Goal: Transaction & Acquisition: Book appointment/travel/reservation

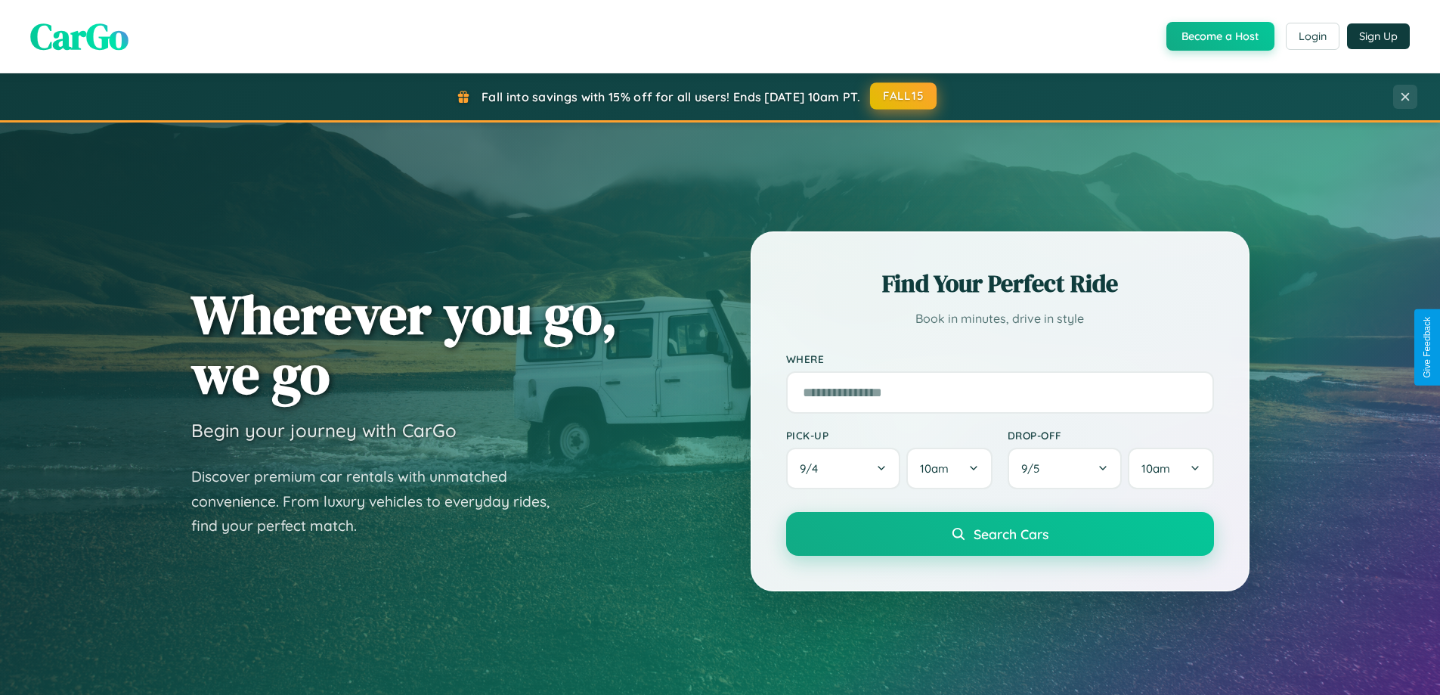
click at [904, 96] on button "FALL15" at bounding box center [903, 95] width 67 height 27
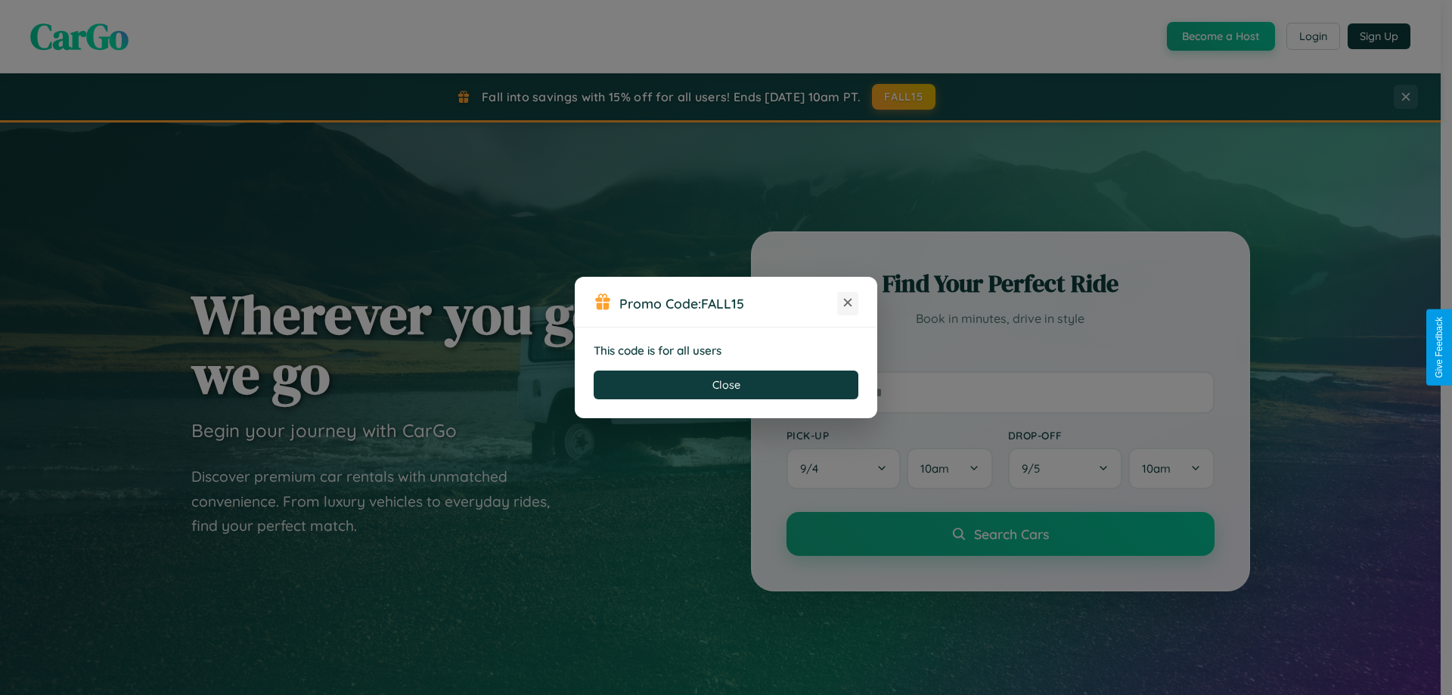
click at [848, 303] on icon at bounding box center [847, 302] width 15 height 15
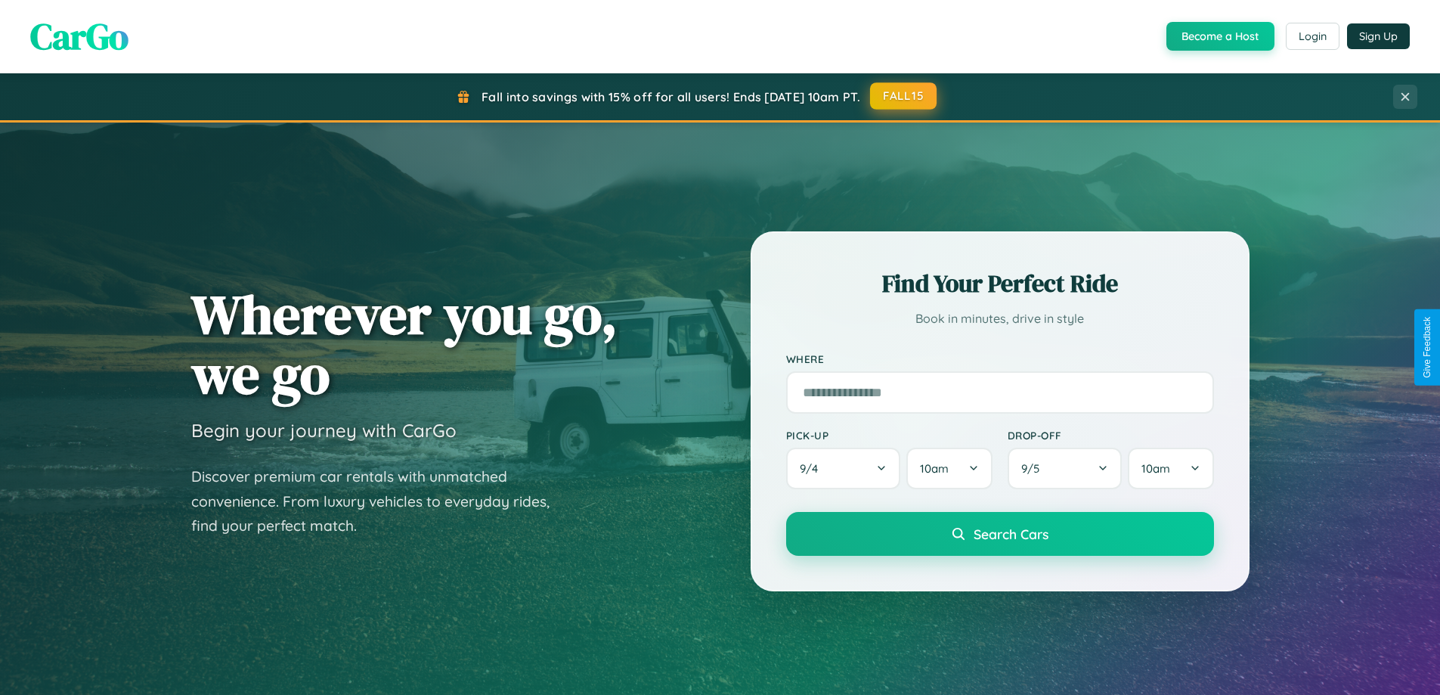
click at [904, 96] on button "FALL15" at bounding box center [903, 95] width 67 height 27
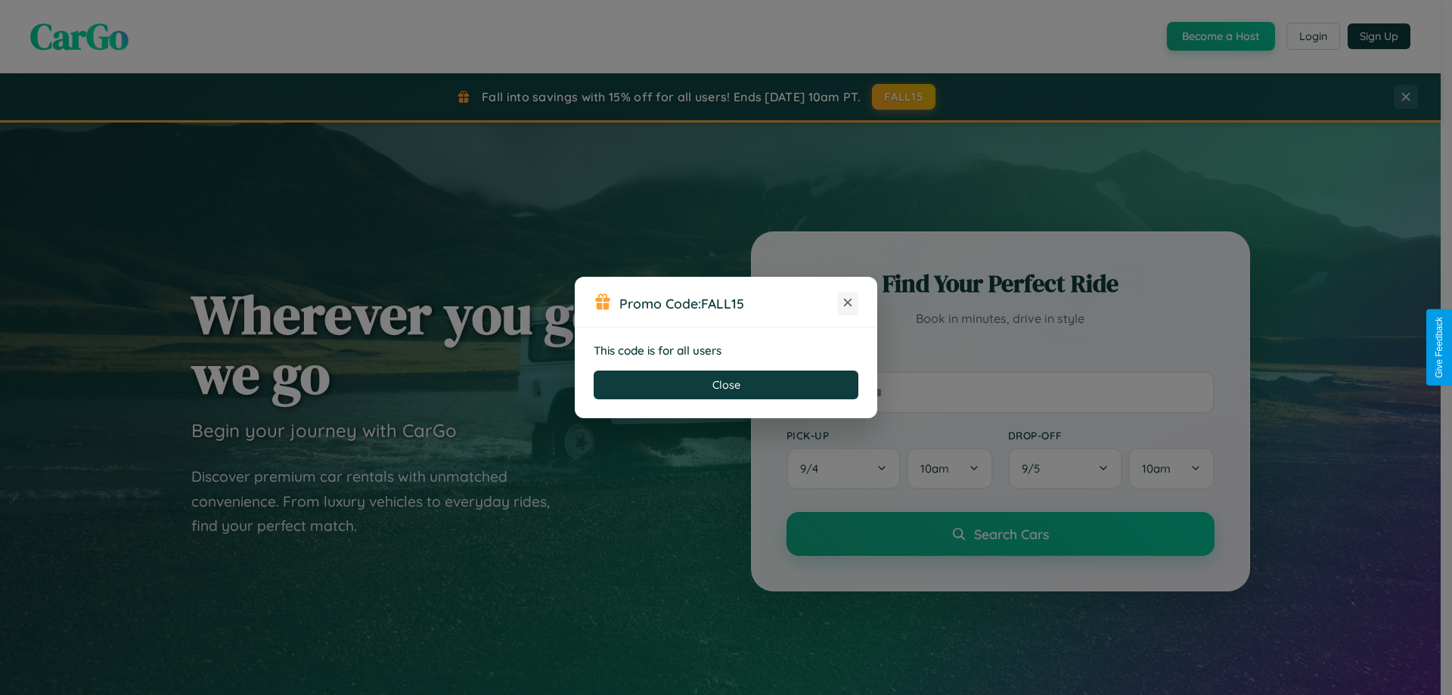
click at [848, 303] on icon at bounding box center [847, 302] width 15 height 15
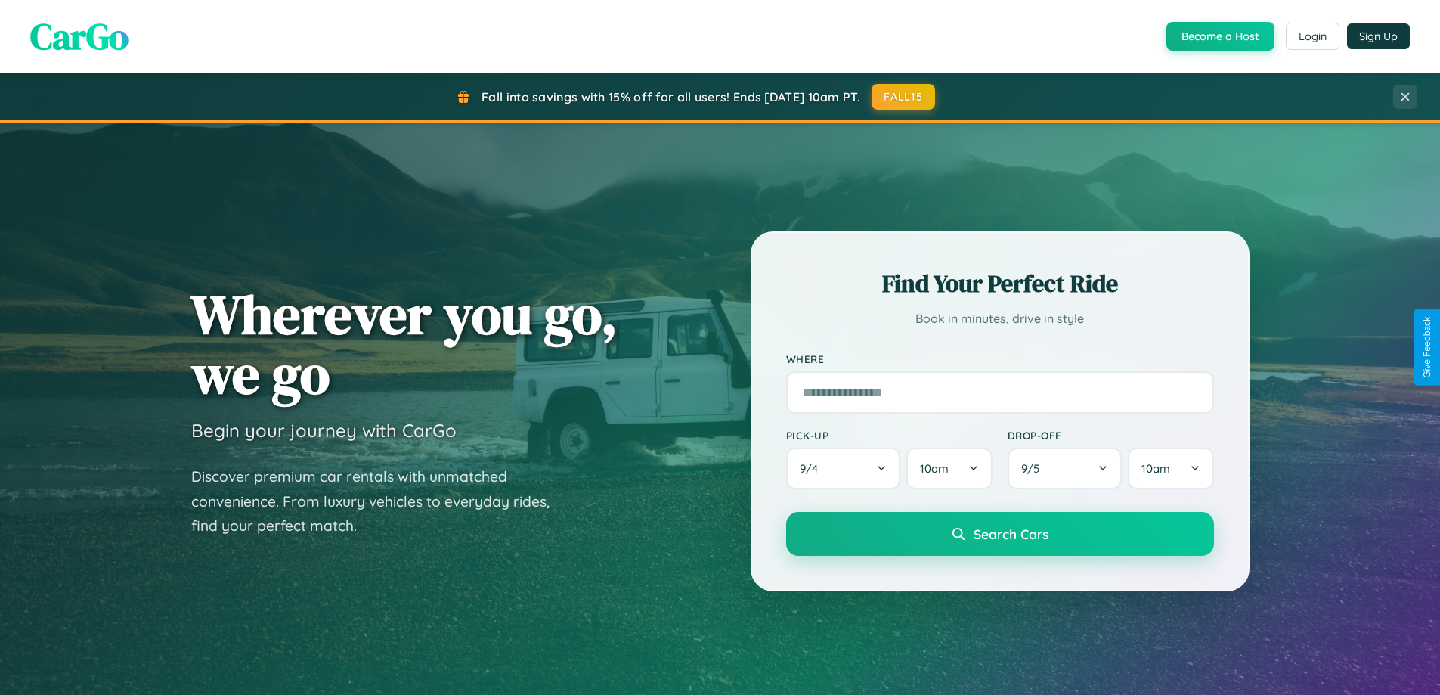
scroll to position [2429, 0]
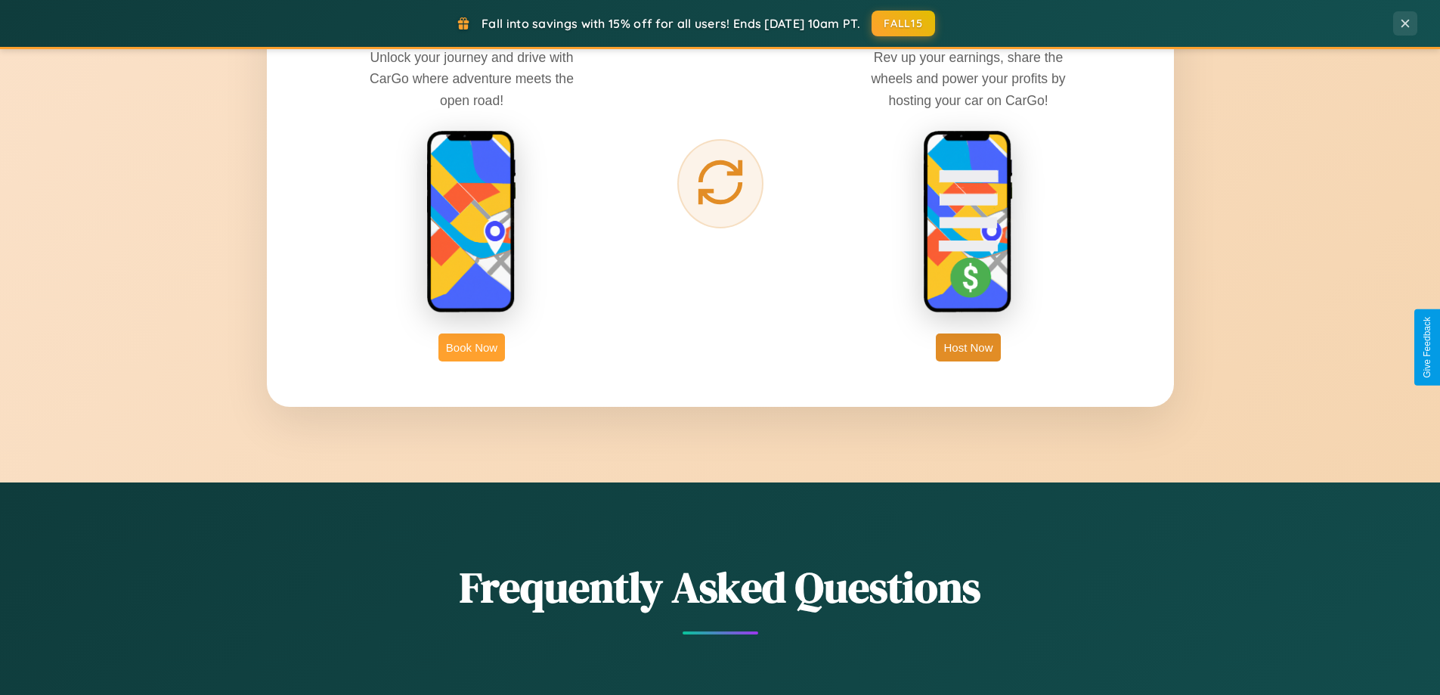
click at [472, 347] on button "Book Now" at bounding box center [472, 347] width 67 height 28
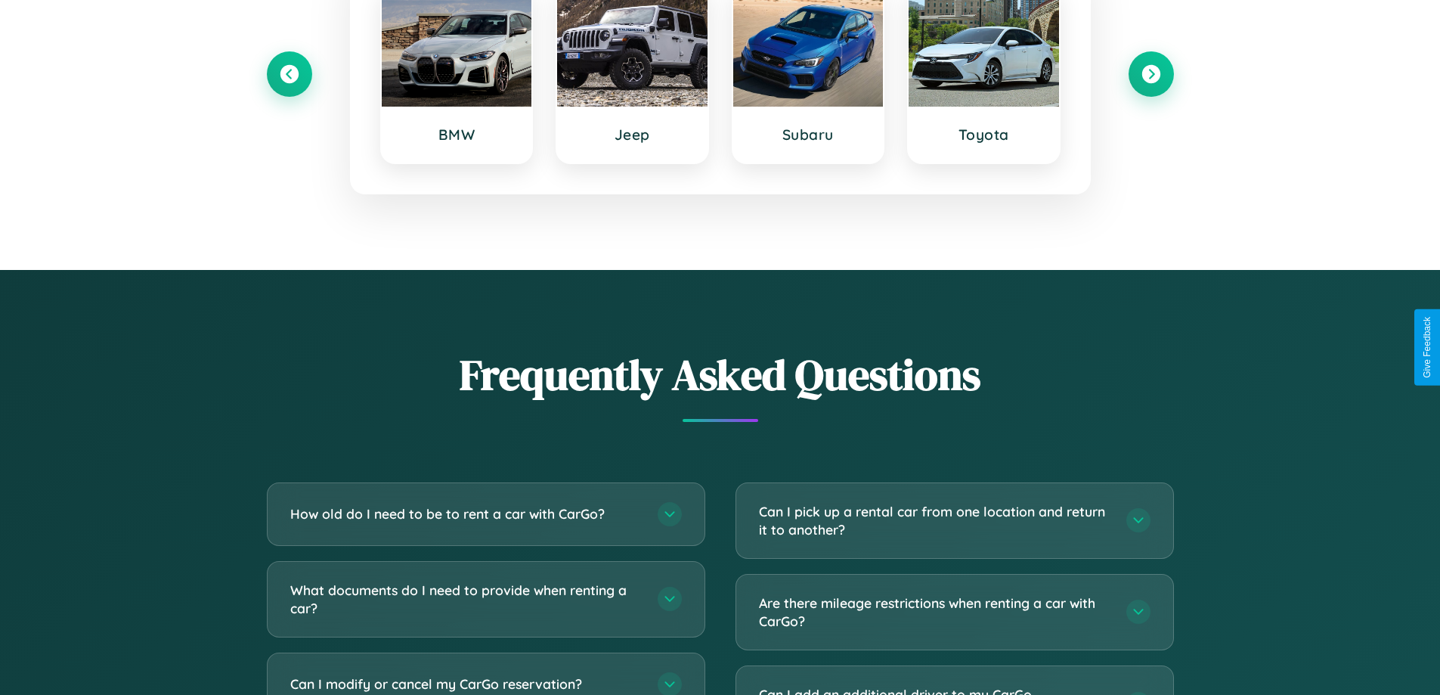
scroll to position [2658, 0]
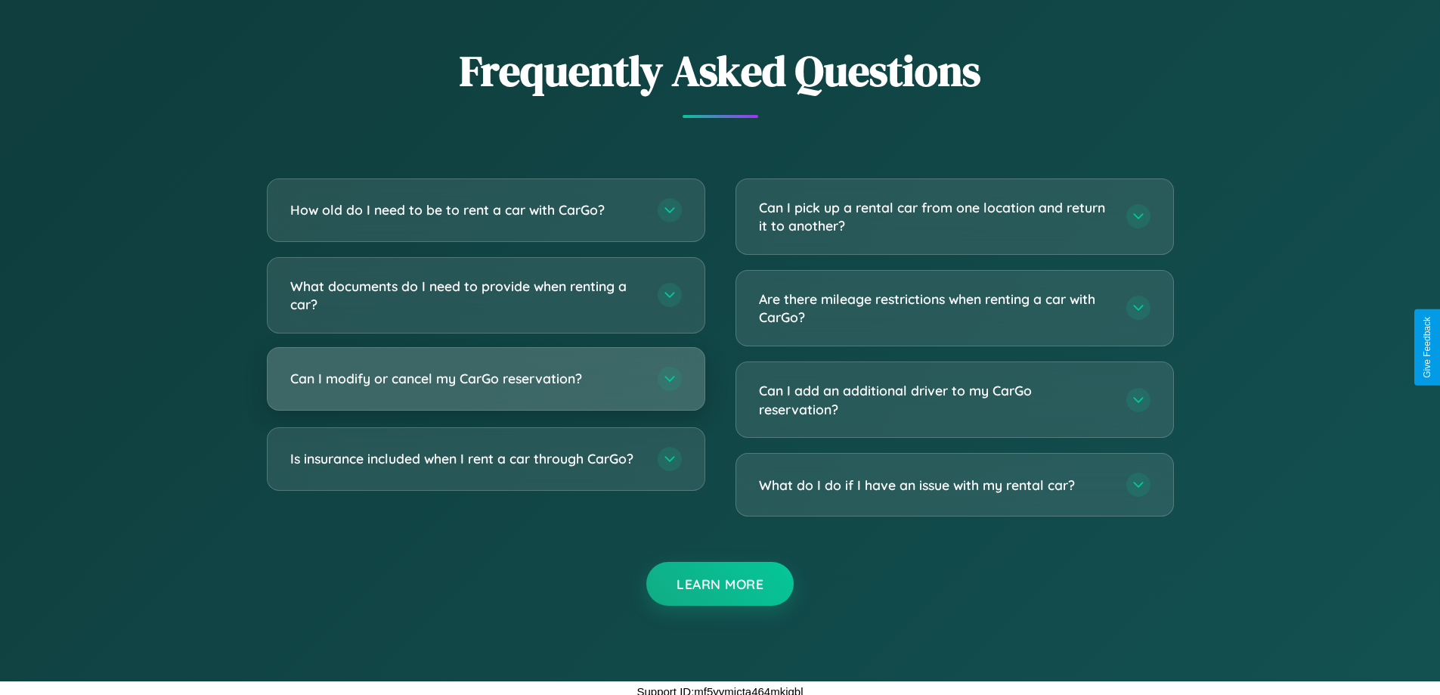
click at [485, 378] on h3 "Can I modify or cancel my CarGo reservation?" at bounding box center [466, 378] width 352 height 19
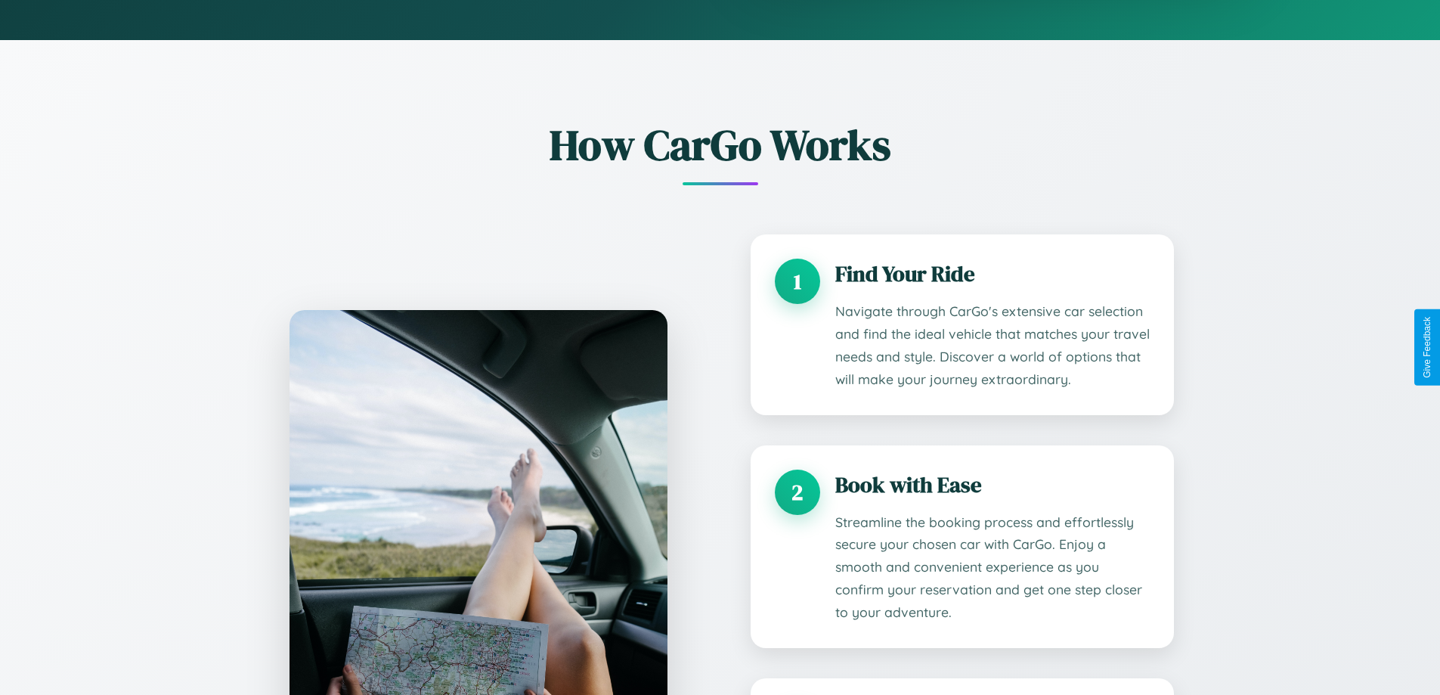
scroll to position [0, 0]
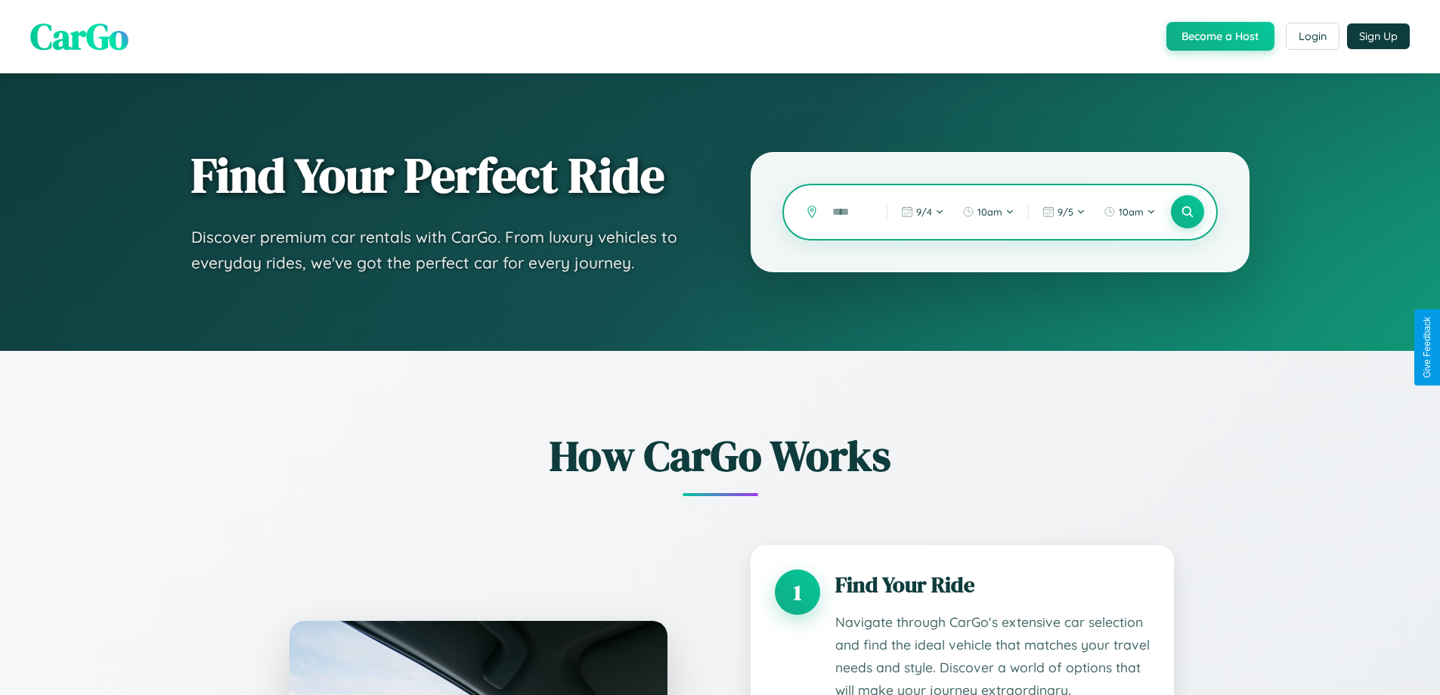
click at [848, 212] on input "text" at bounding box center [848, 212] width 47 height 26
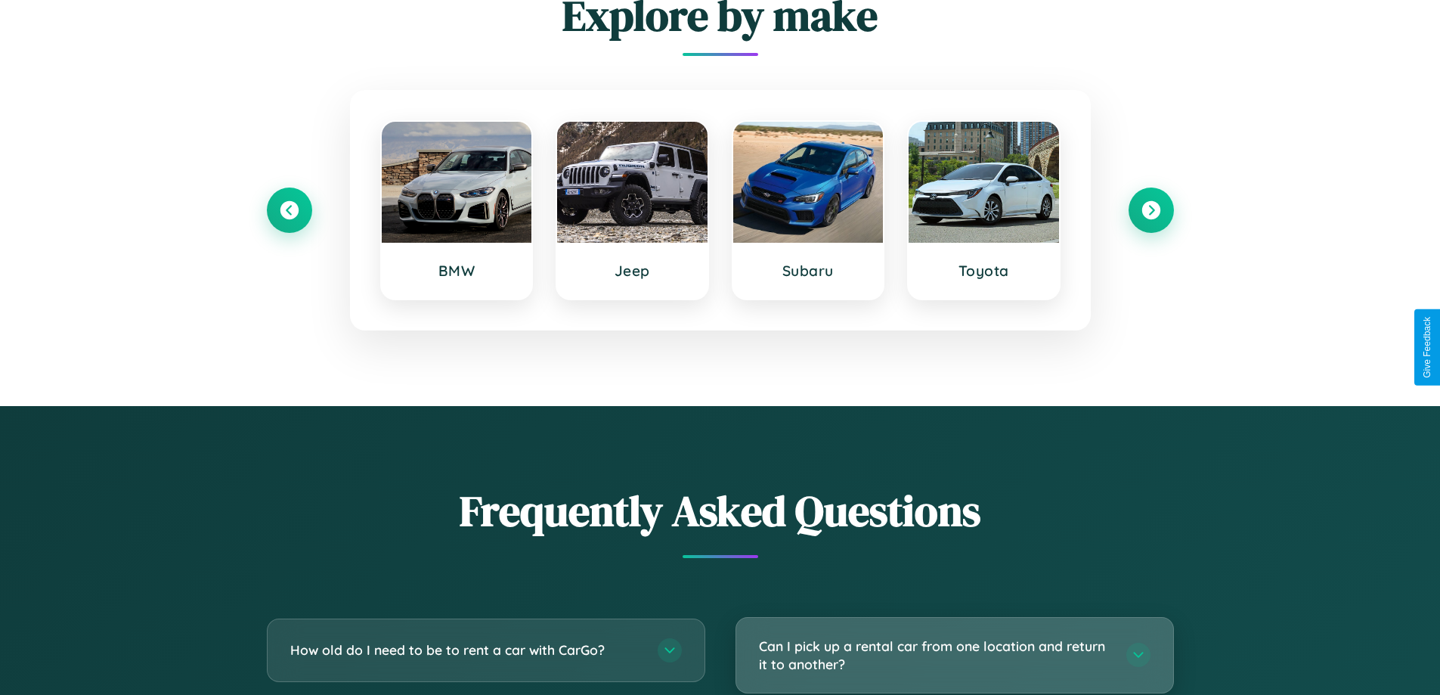
click at [954, 656] on h3 "Can I pick up a rental car from one location and return it to another?" at bounding box center [935, 655] width 352 height 37
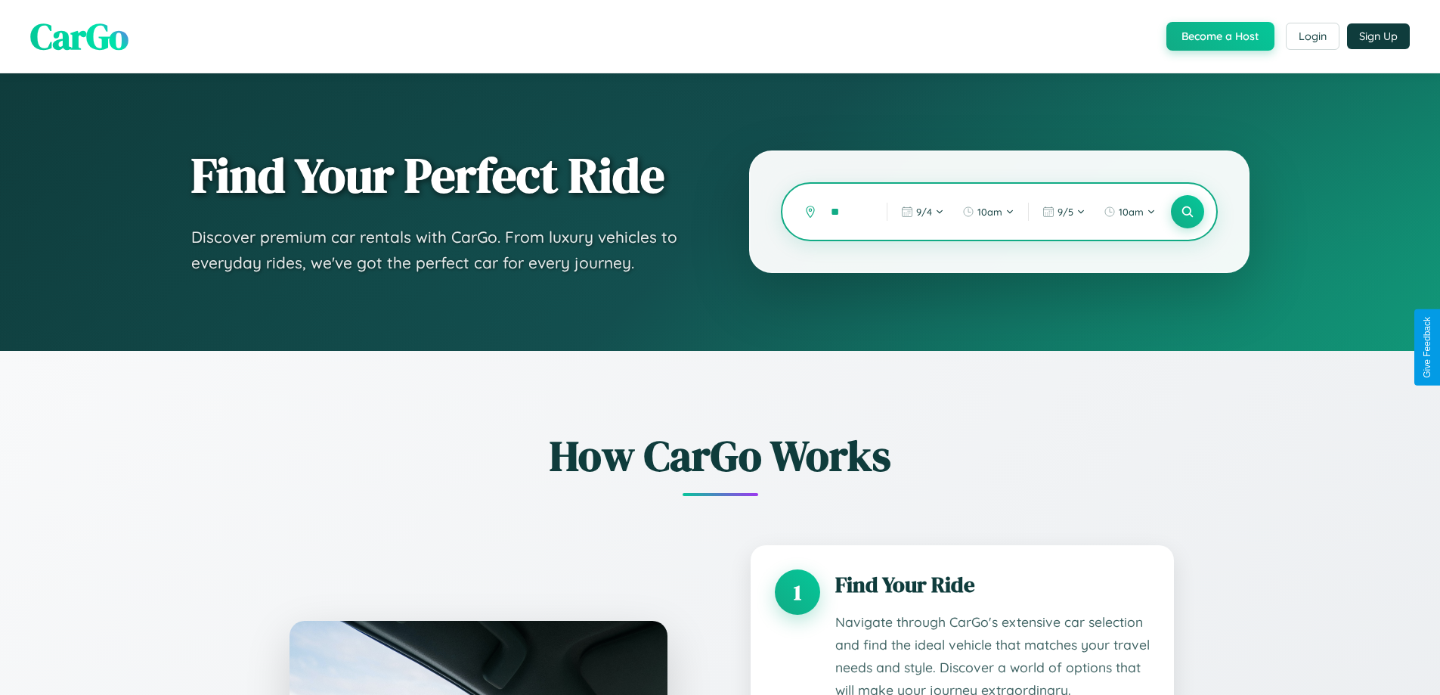
type input "*"
type input "******"
click at [1187, 212] on icon at bounding box center [1187, 212] width 14 height 14
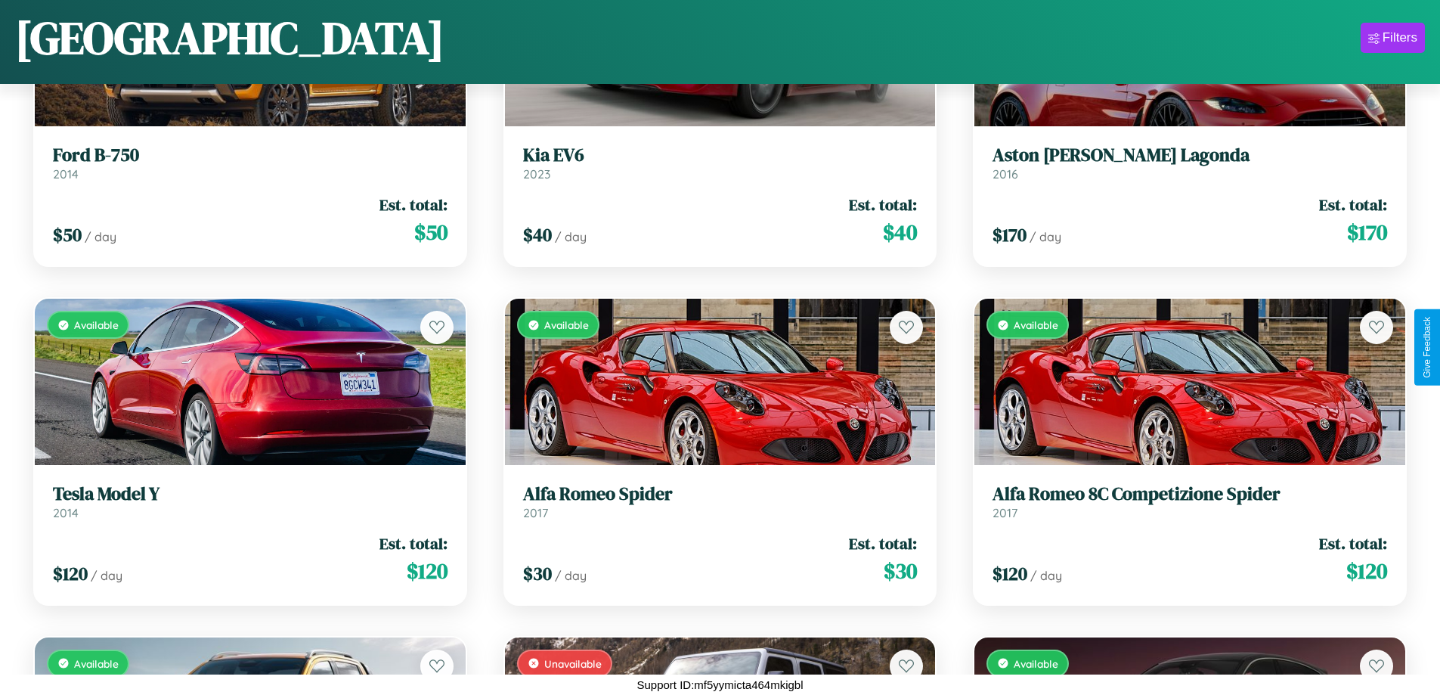
scroll to position [10031, 0]
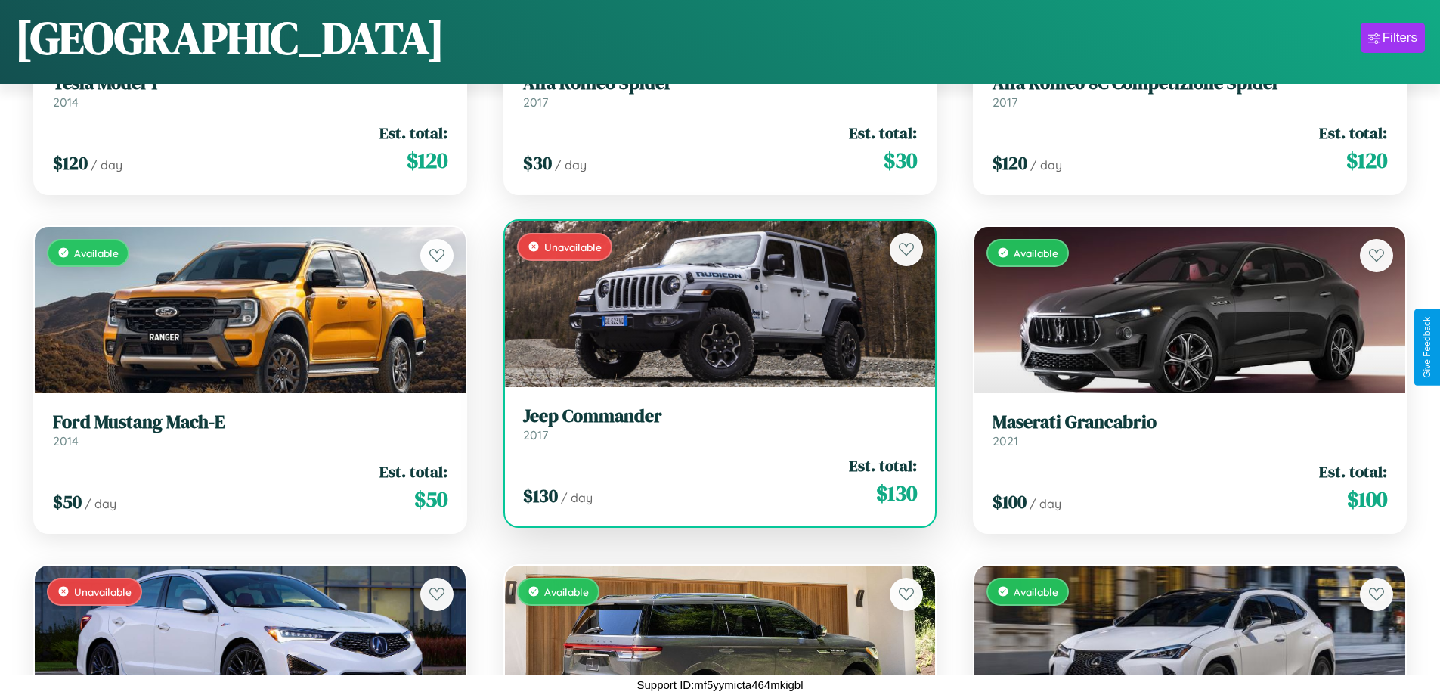
click at [714, 423] on h3 "Jeep Commander" at bounding box center [720, 416] width 395 height 22
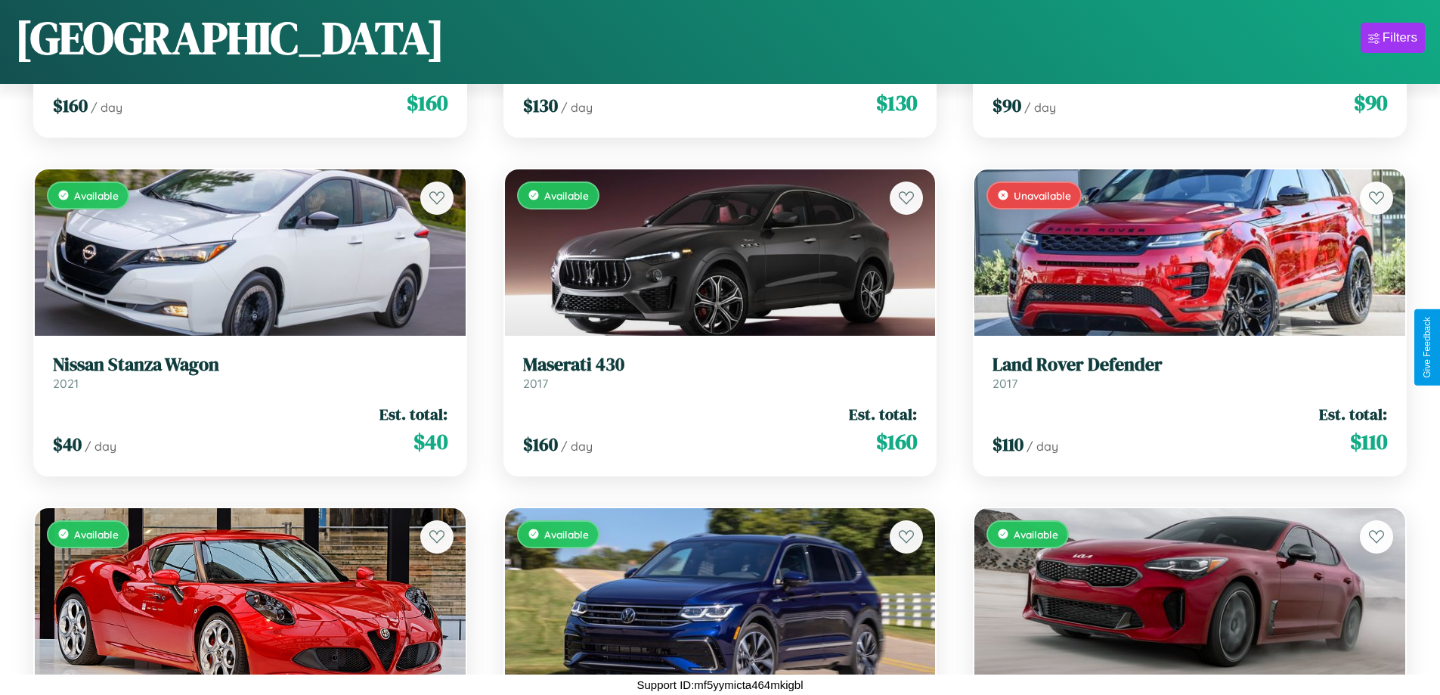
scroll to position [4614, 0]
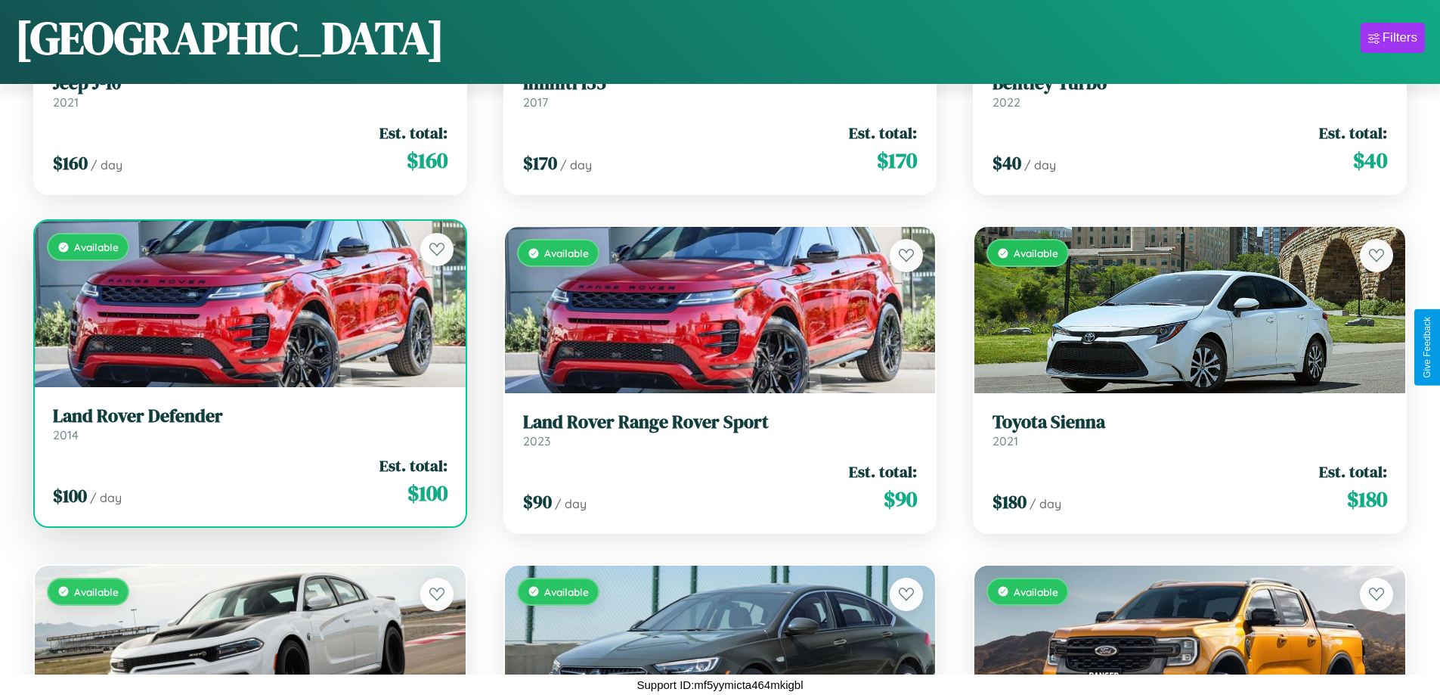
click at [248, 423] on h3 "Land Rover Defender" at bounding box center [250, 416] width 395 height 22
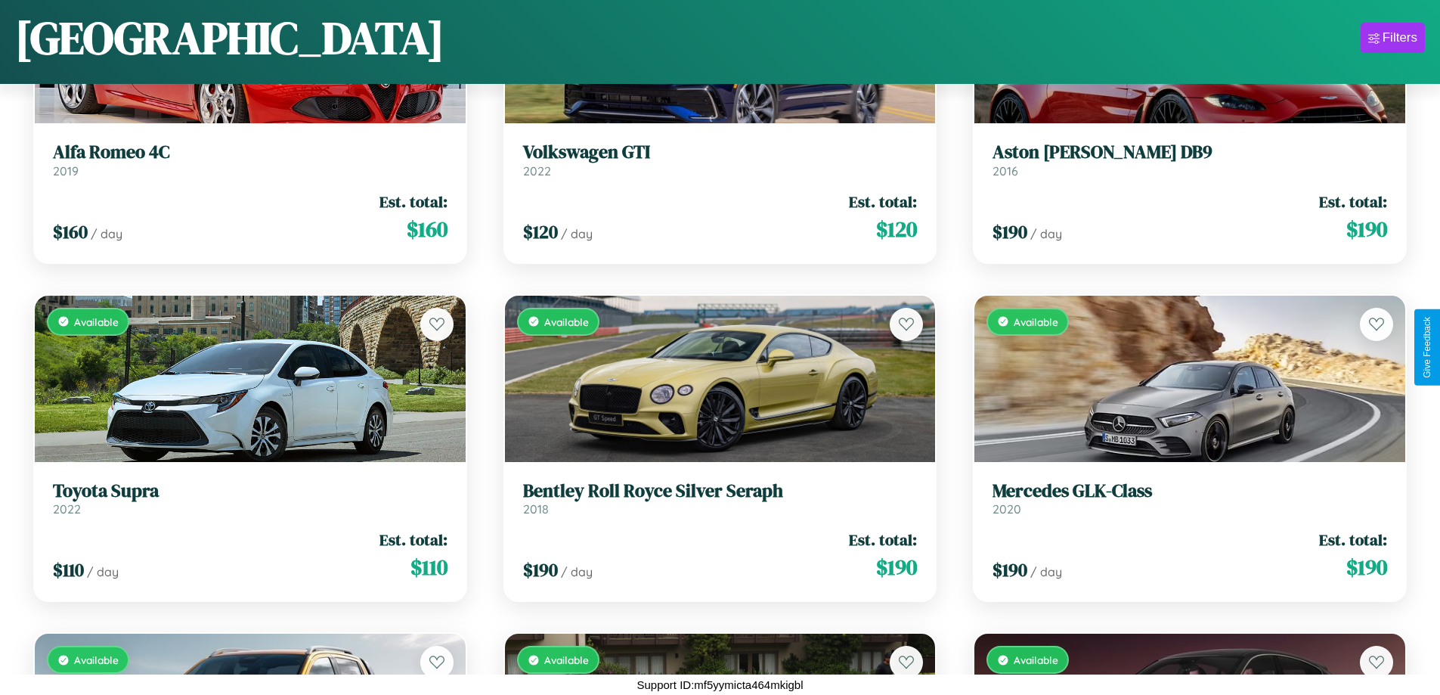
scroll to position [1567, 0]
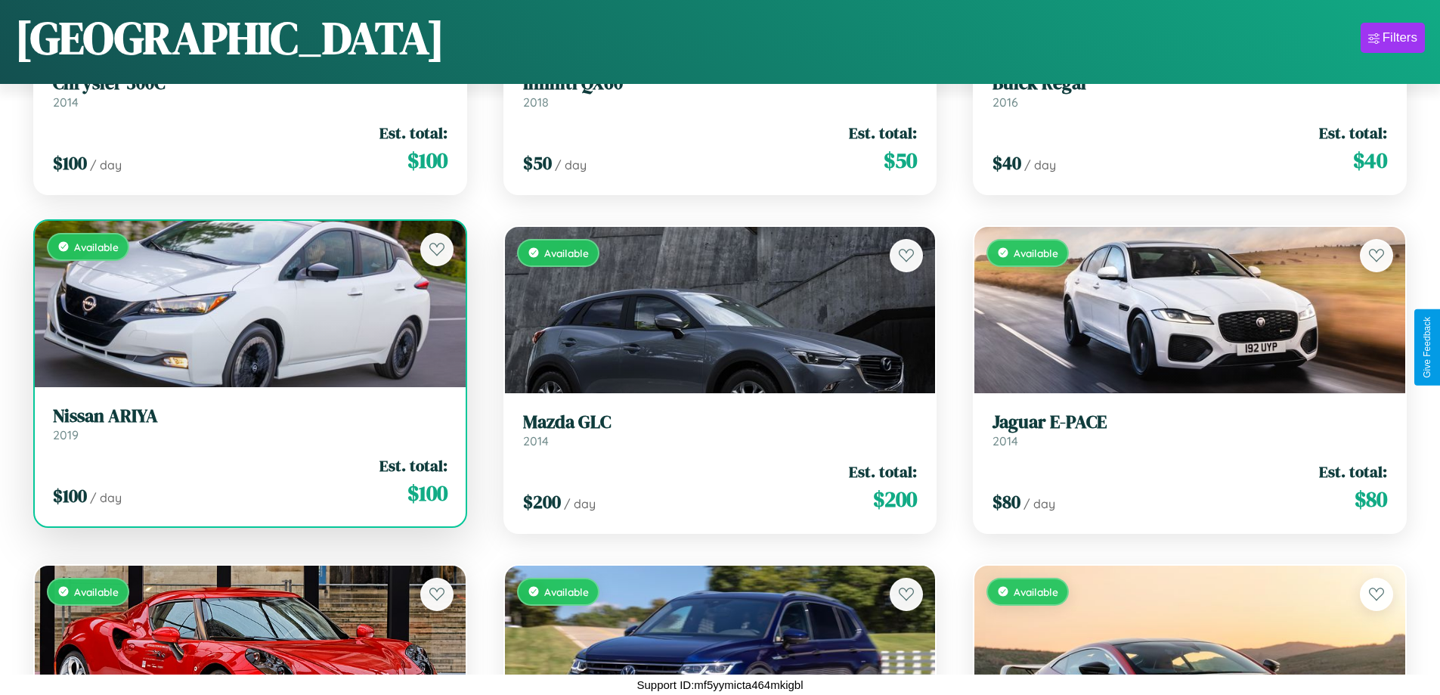
click at [248, 427] on link "Nissan ARIYA 2019" at bounding box center [250, 423] width 395 height 37
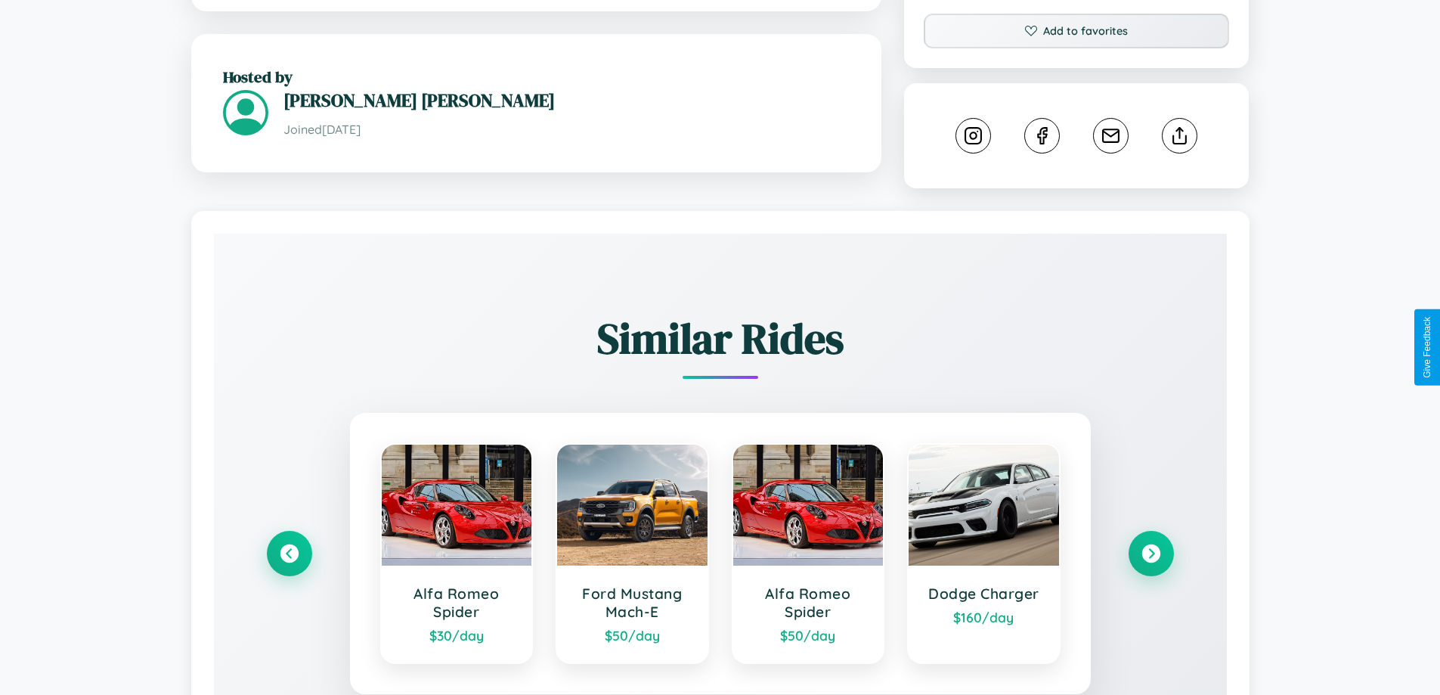
scroll to position [888, 0]
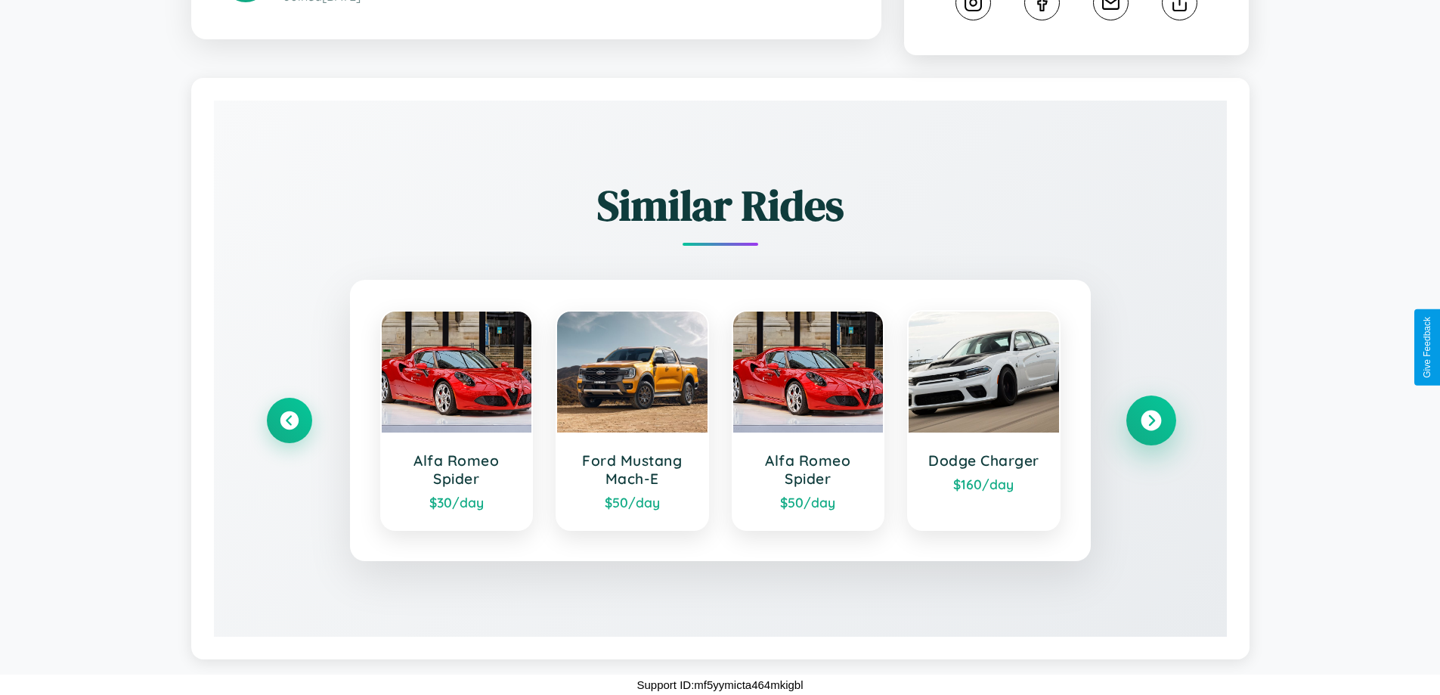
click at [1151, 420] on icon at bounding box center [1151, 421] width 20 height 20
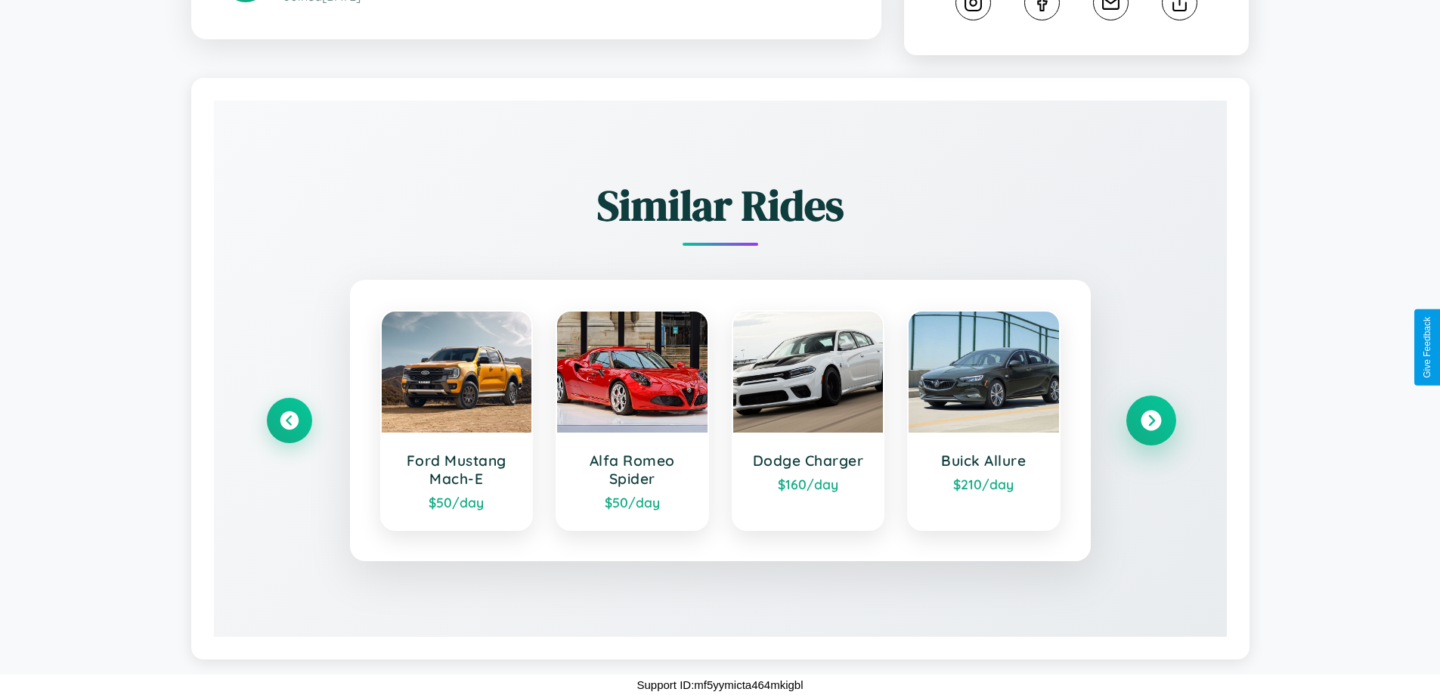
click at [1151, 420] on icon at bounding box center [1151, 421] width 20 height 20
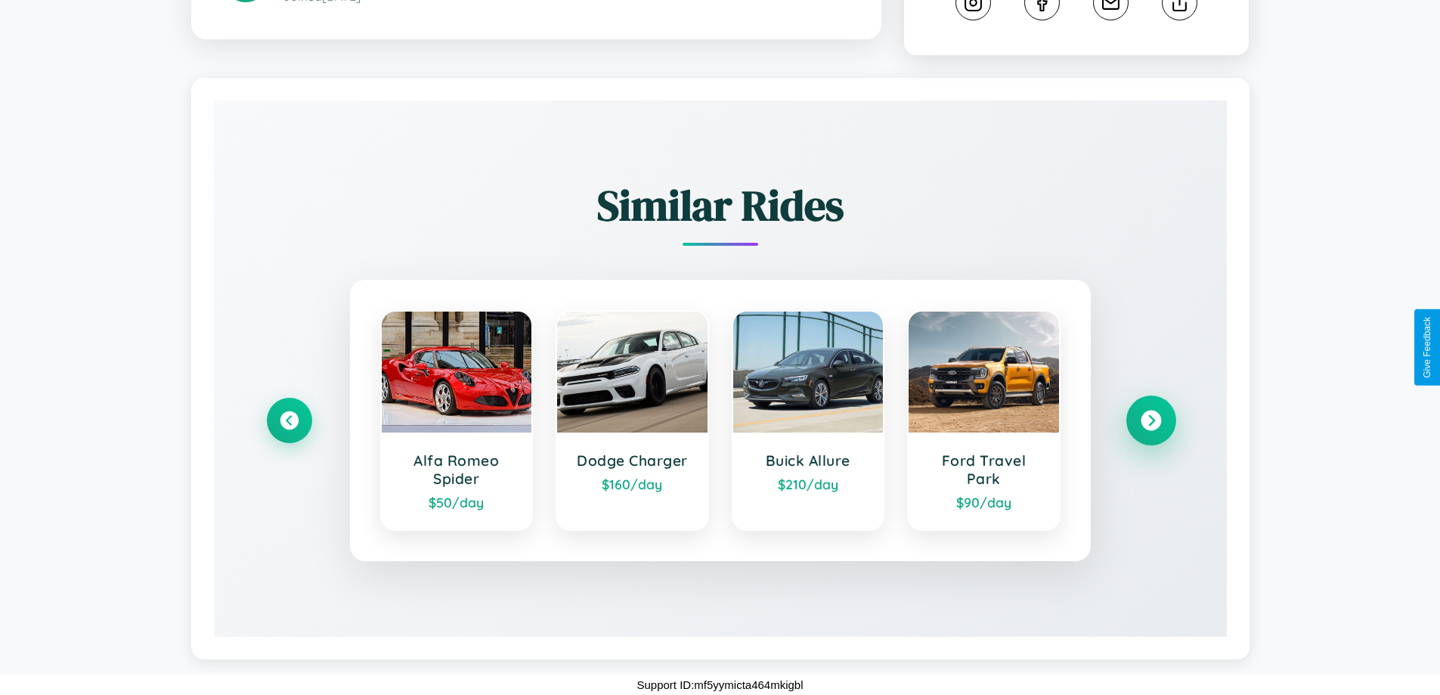
click at [1151, 420] on icon at bounding box center [1151, 421] width 20 height 20
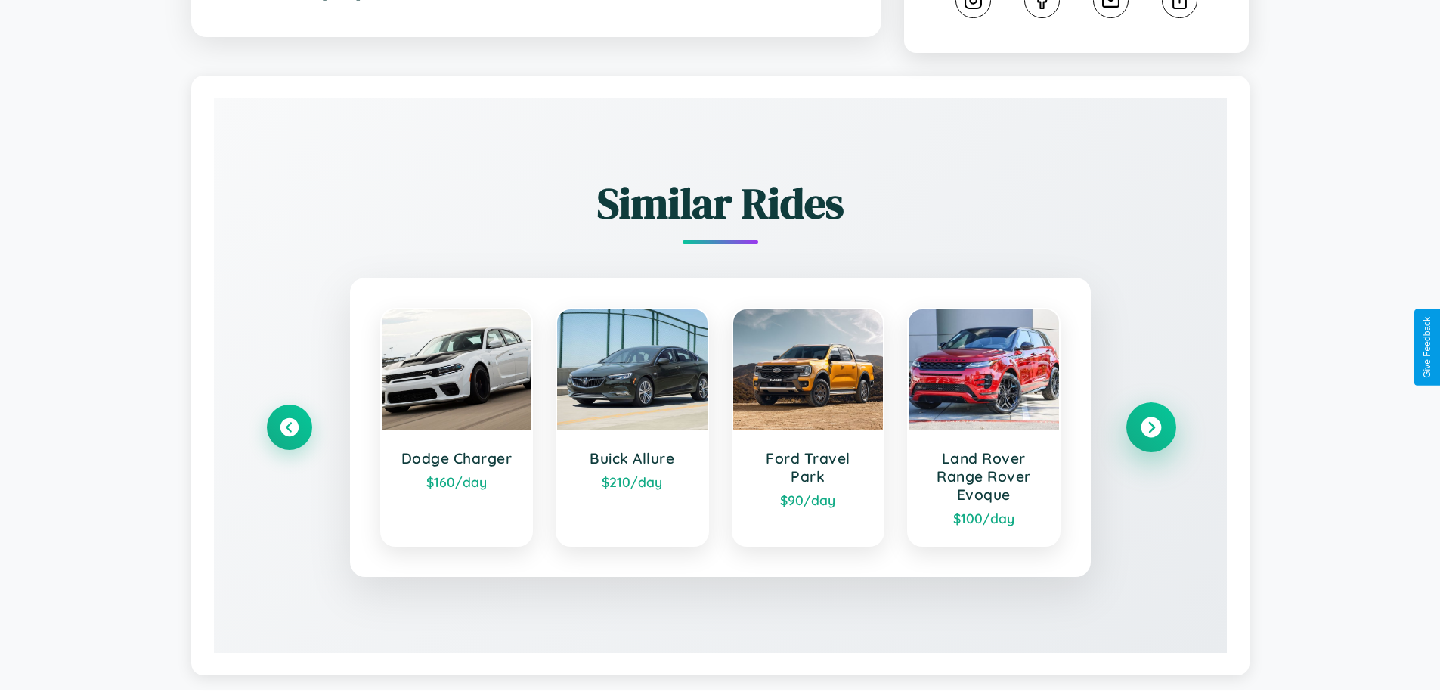
click at [1151, 429] on icon at bounding box center [1151, 427] width 20 height 20
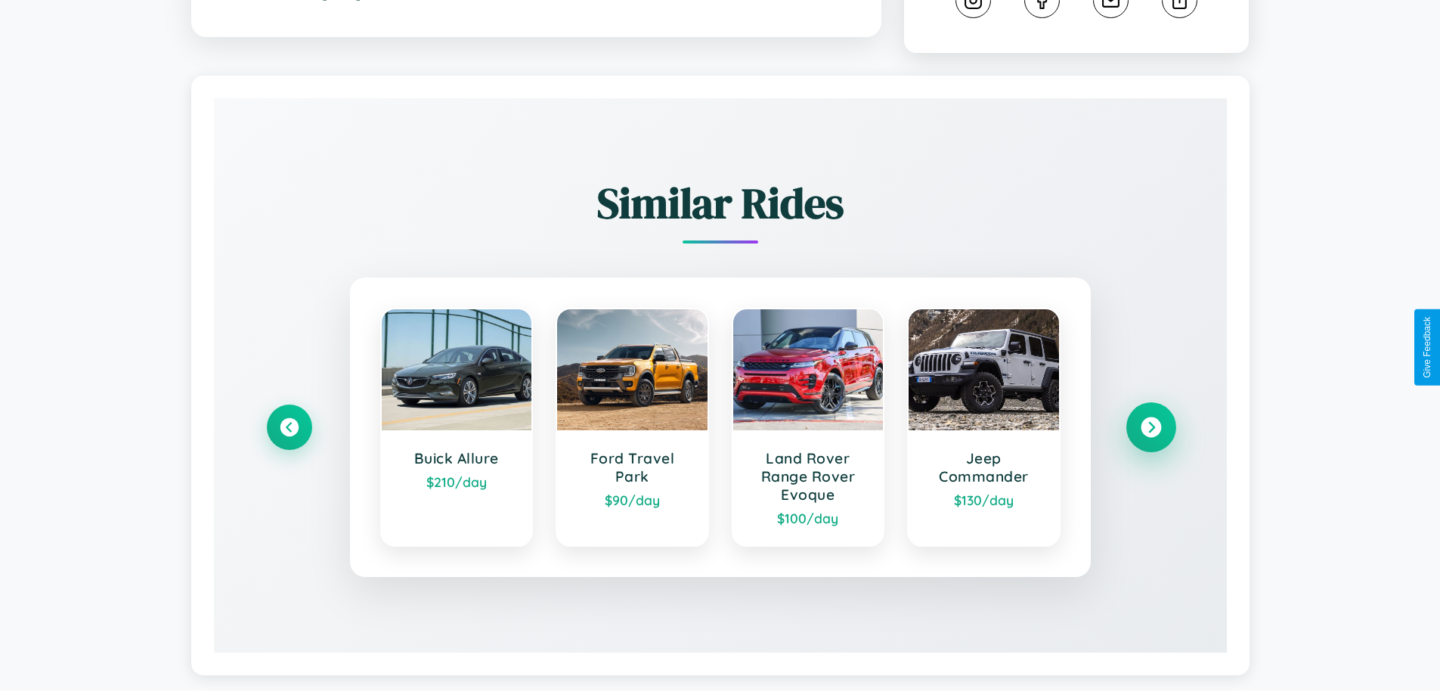
click at [1151, 429] on icon at bounding box center [1151, 427] width 20 height 20
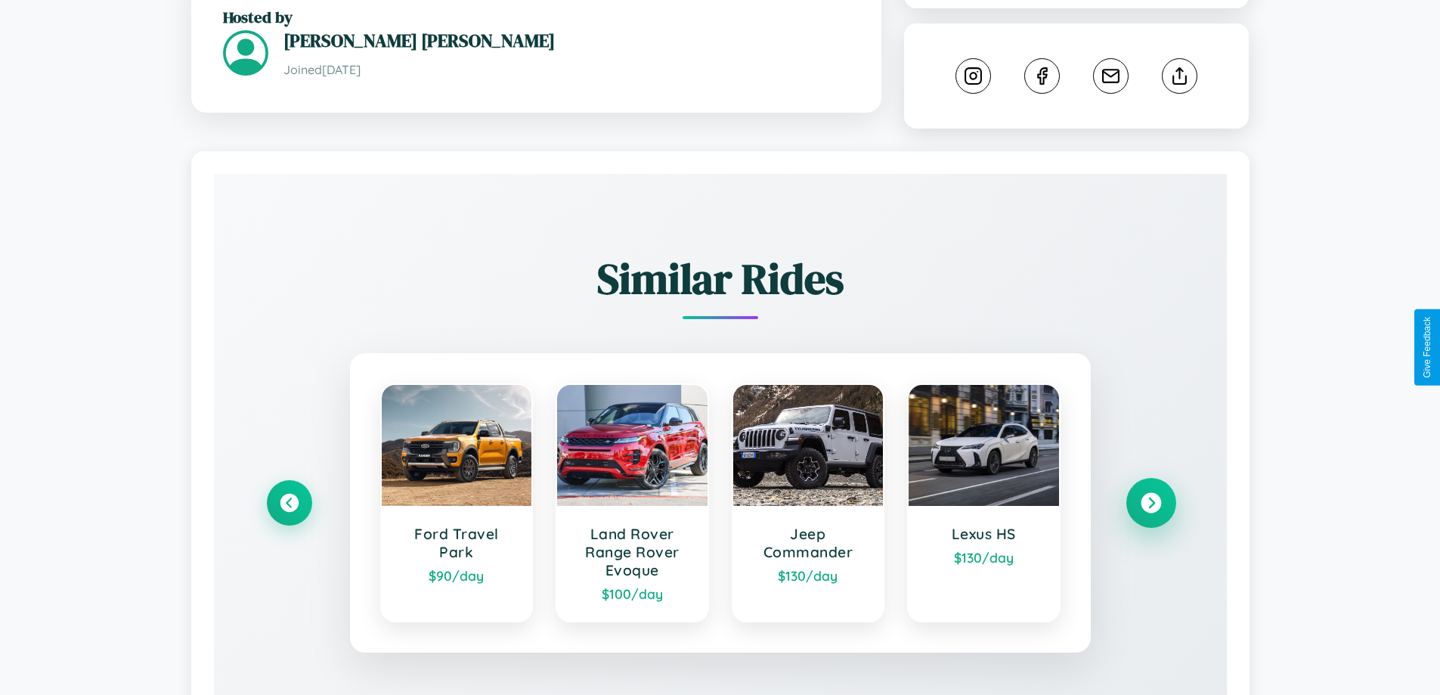
scroll to position [0, 0]
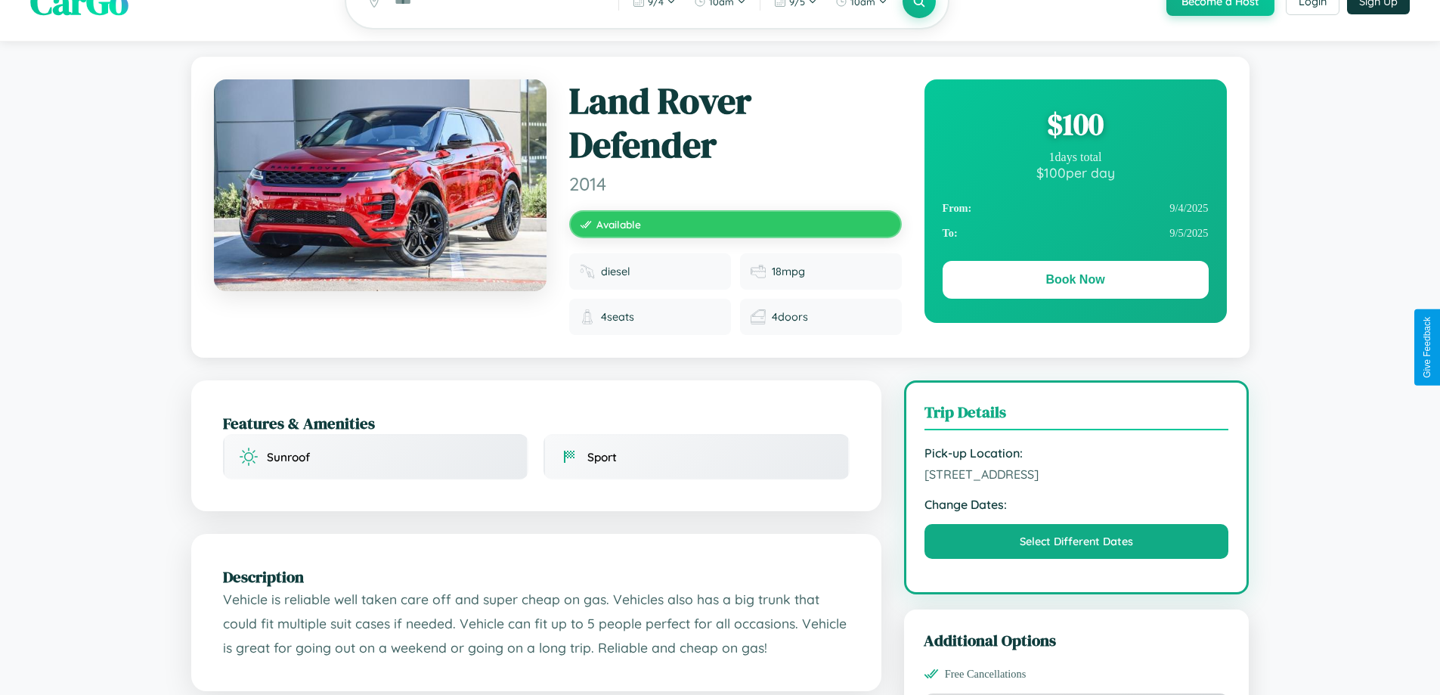
scroll to position [509, 0]
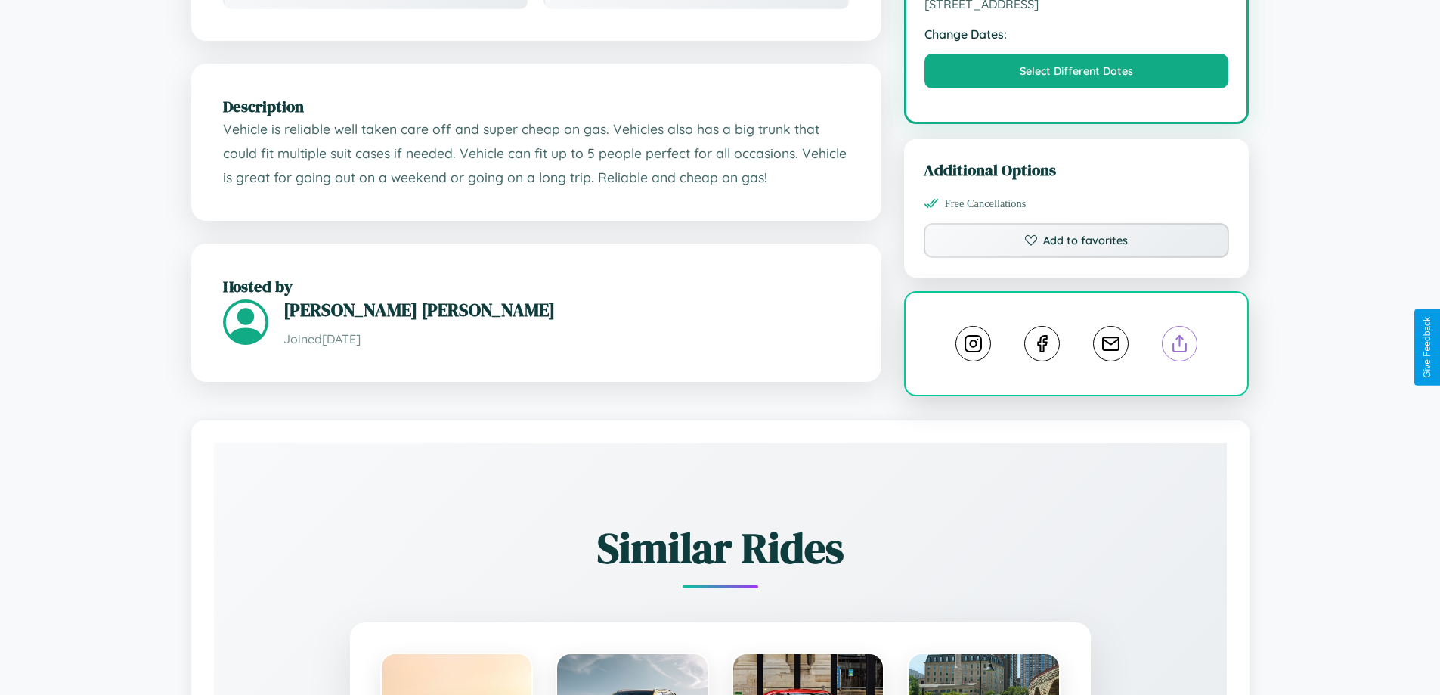
click at [1180, 346] on line at bounding box center [1180, 341] width 0 height 11
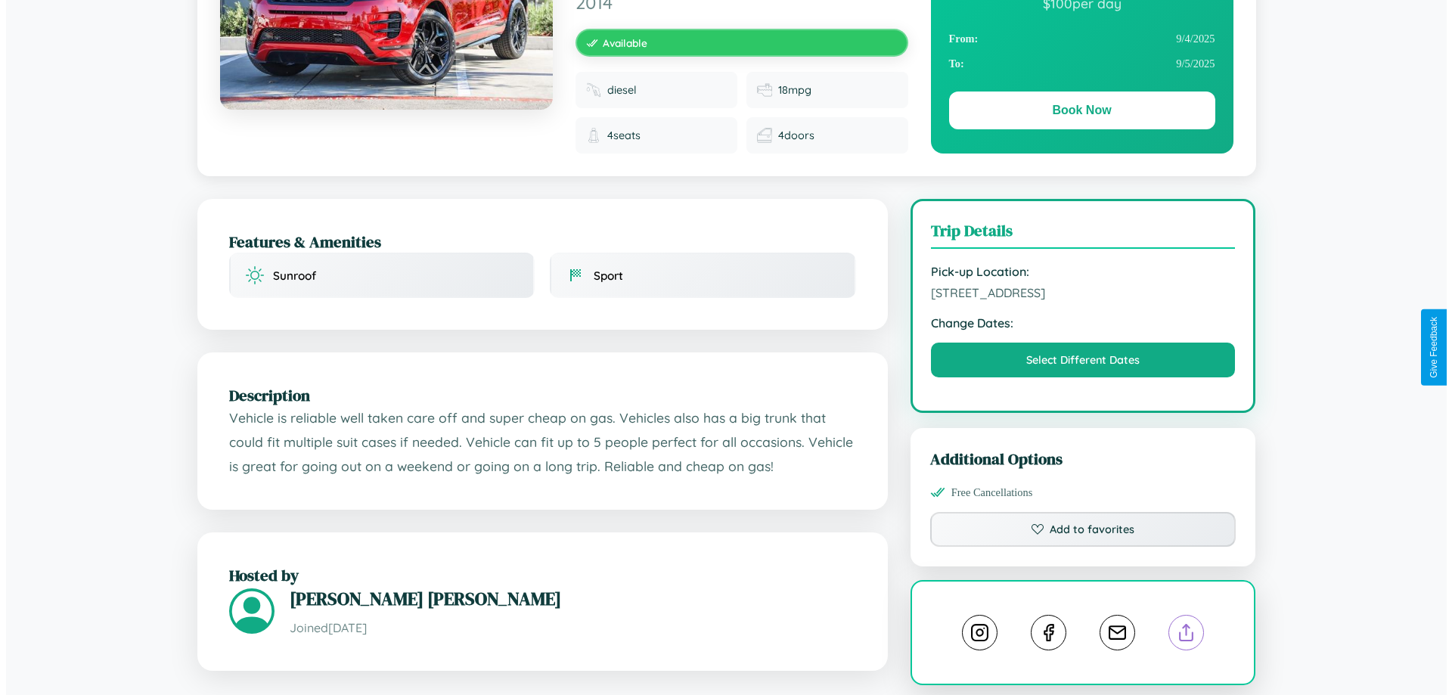
scroll to position [0, 0]
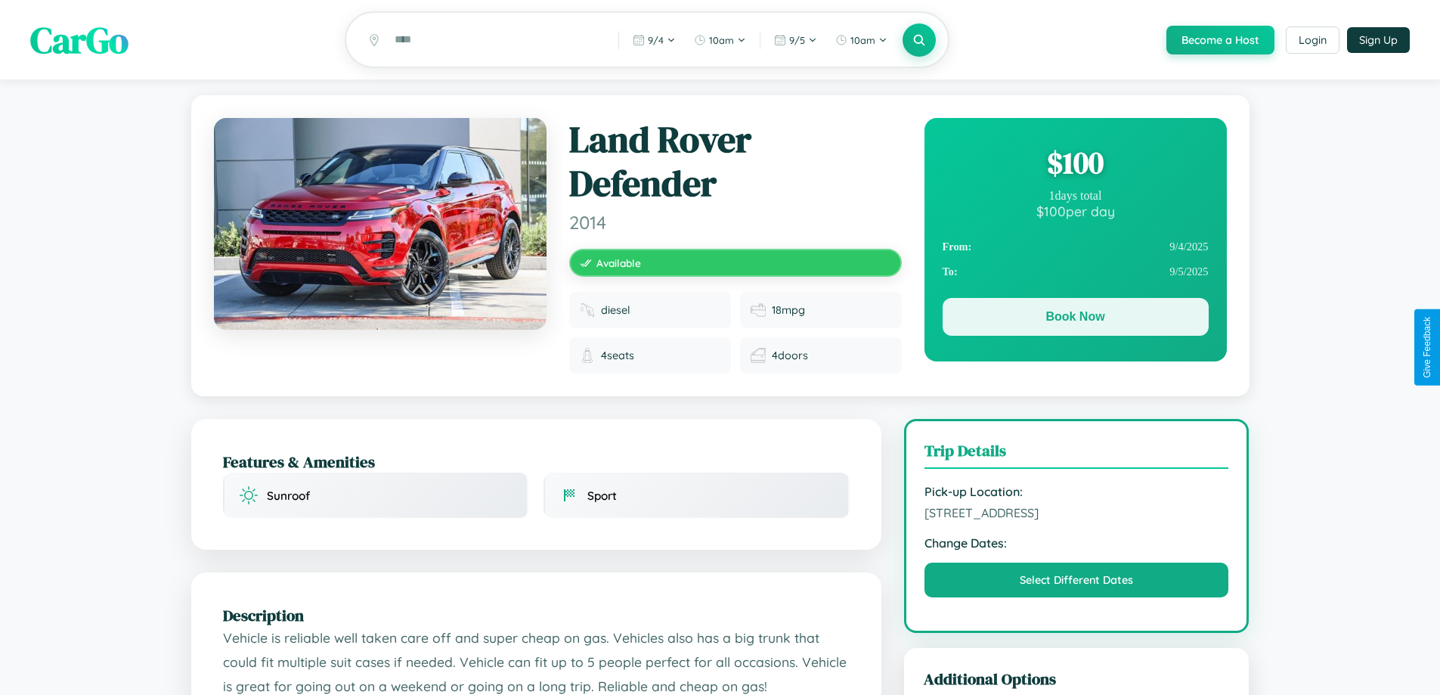
click at [1075, 319] on button "Book Now" at bounding box center [1076, 317] width 266 height 38
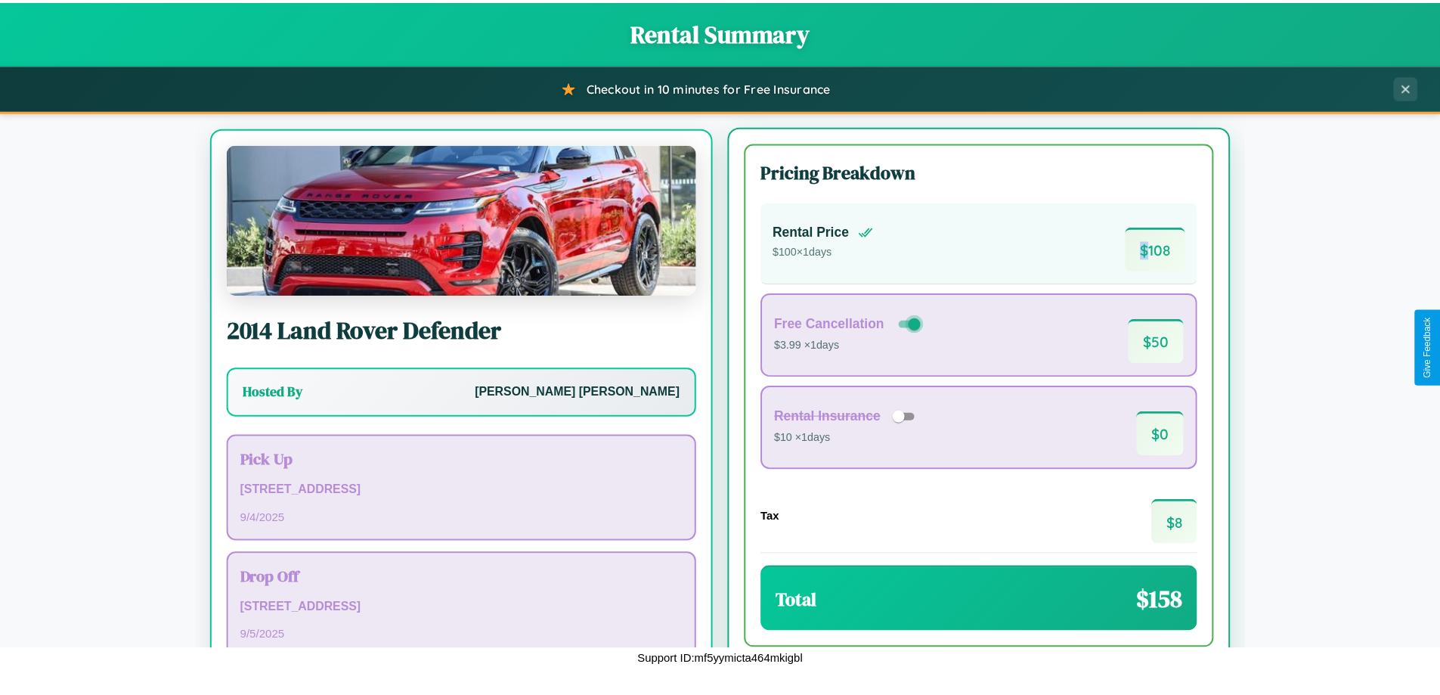
scroll to position [70, 0]
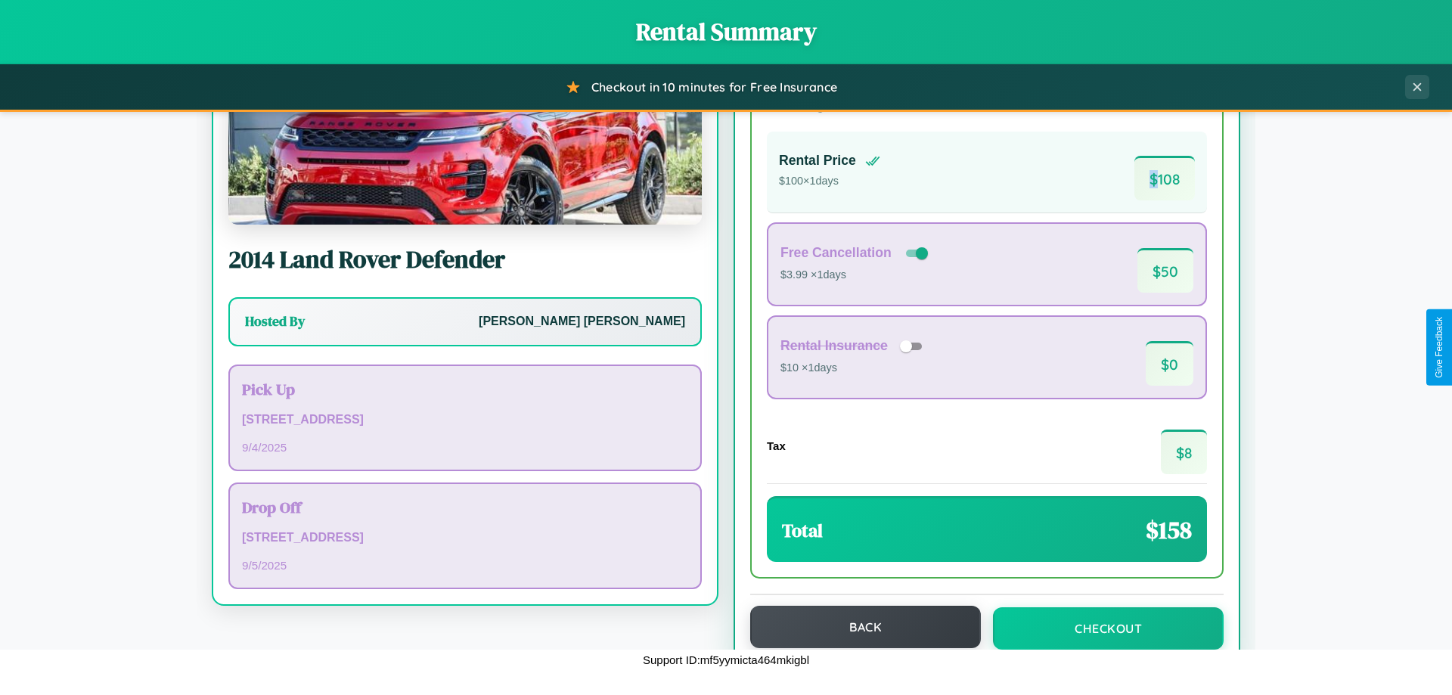
click at [858, 627] on button "Back" at bounding box center [865, 627] width 231 height 42
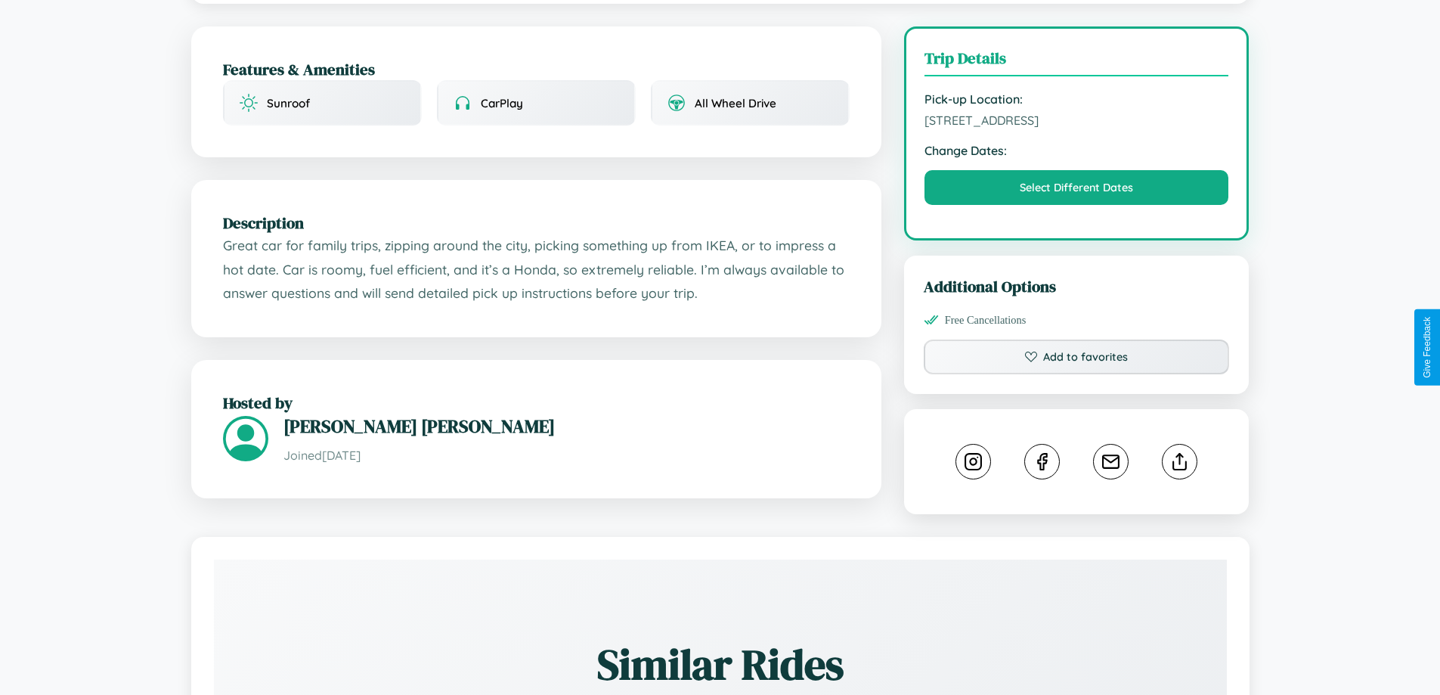
scroll to position [392, 0]
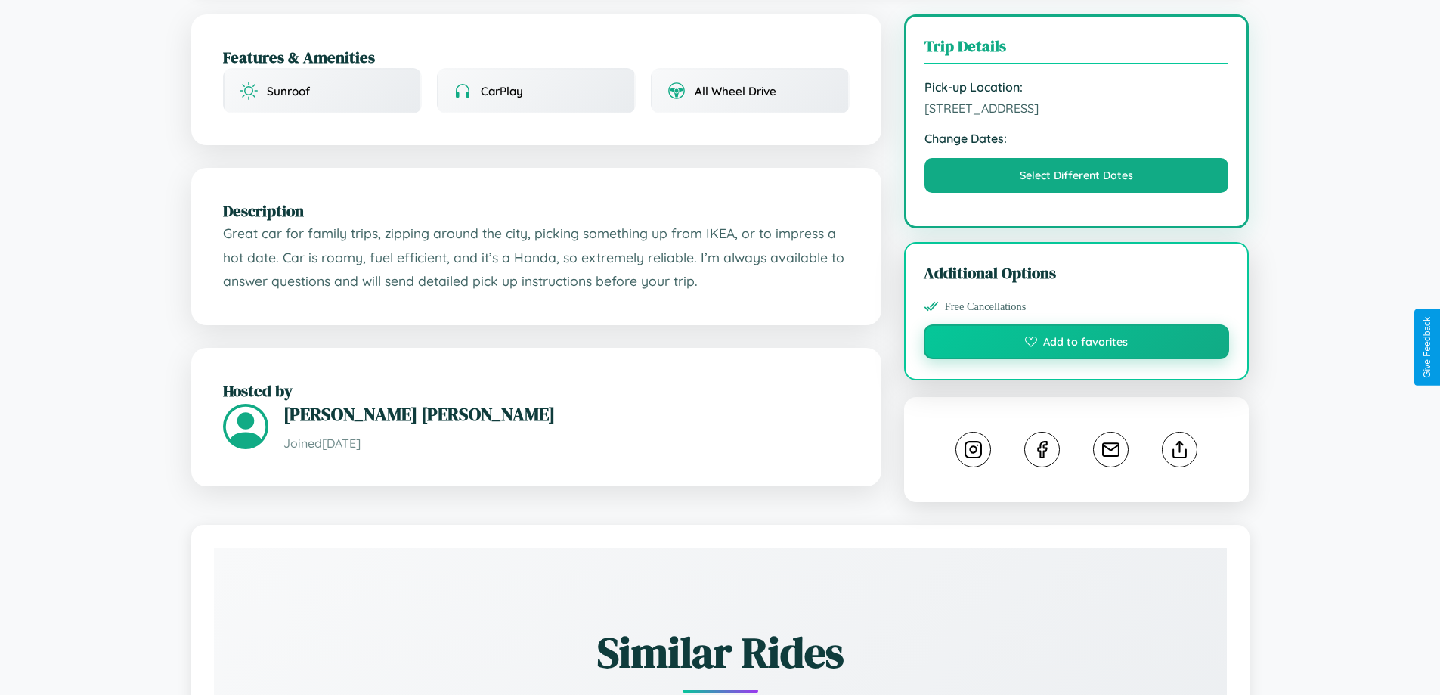
click at [1077, 344] on button "Add to favorites" at bounding box center [1077, 341] width 306 height 35
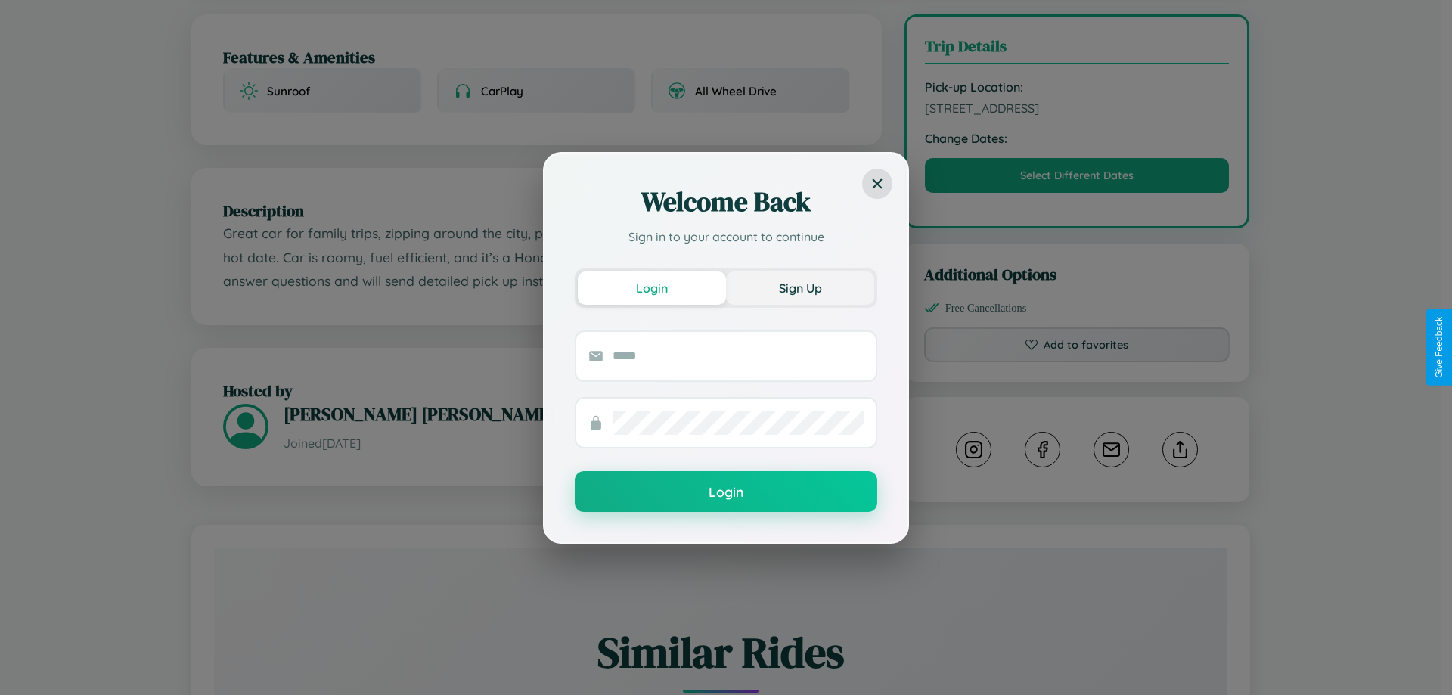
click at [800, 287] on button "Sign Up" at bounding box center [800, 287] width 148 height 33
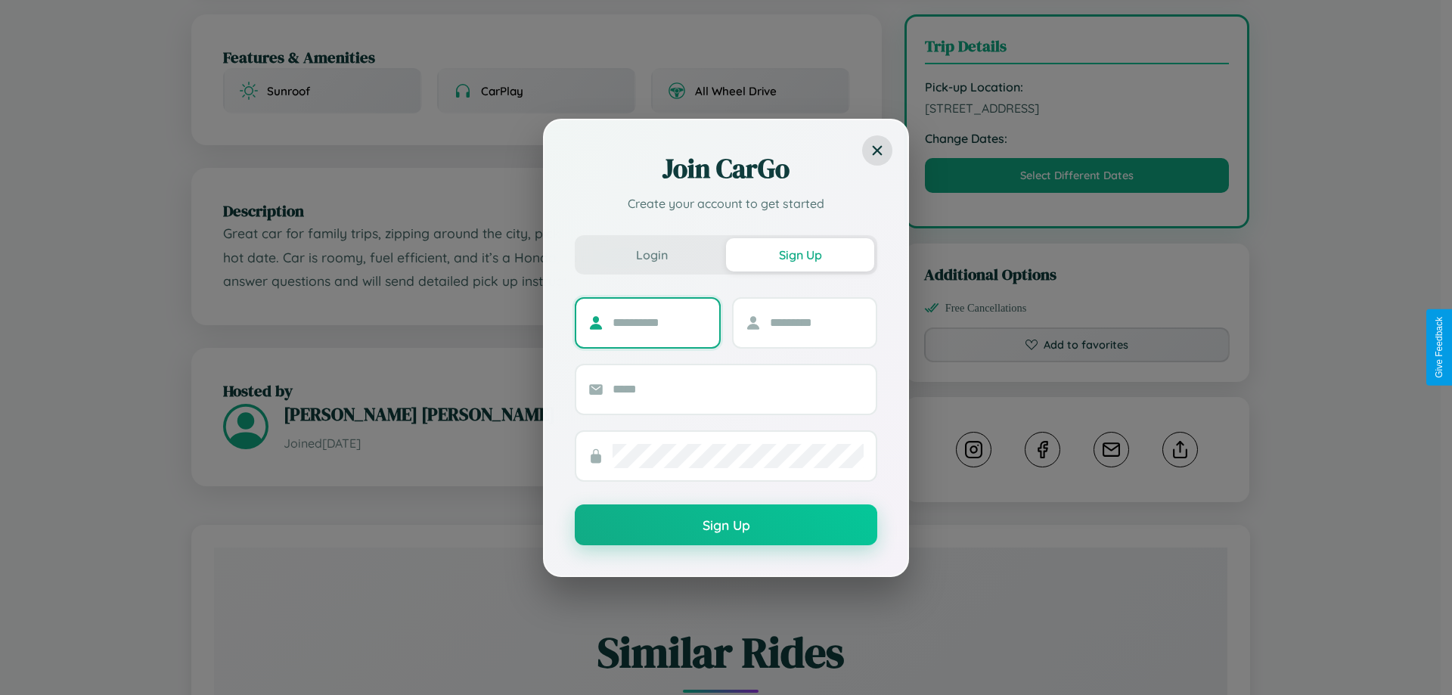
click at [659, 322] on input "text" at bounding box center [659, 323] width 95 height 24
type input "*****"
click at [816, 322] on input "text" at bounding box center [817, 323] width 95 height 24
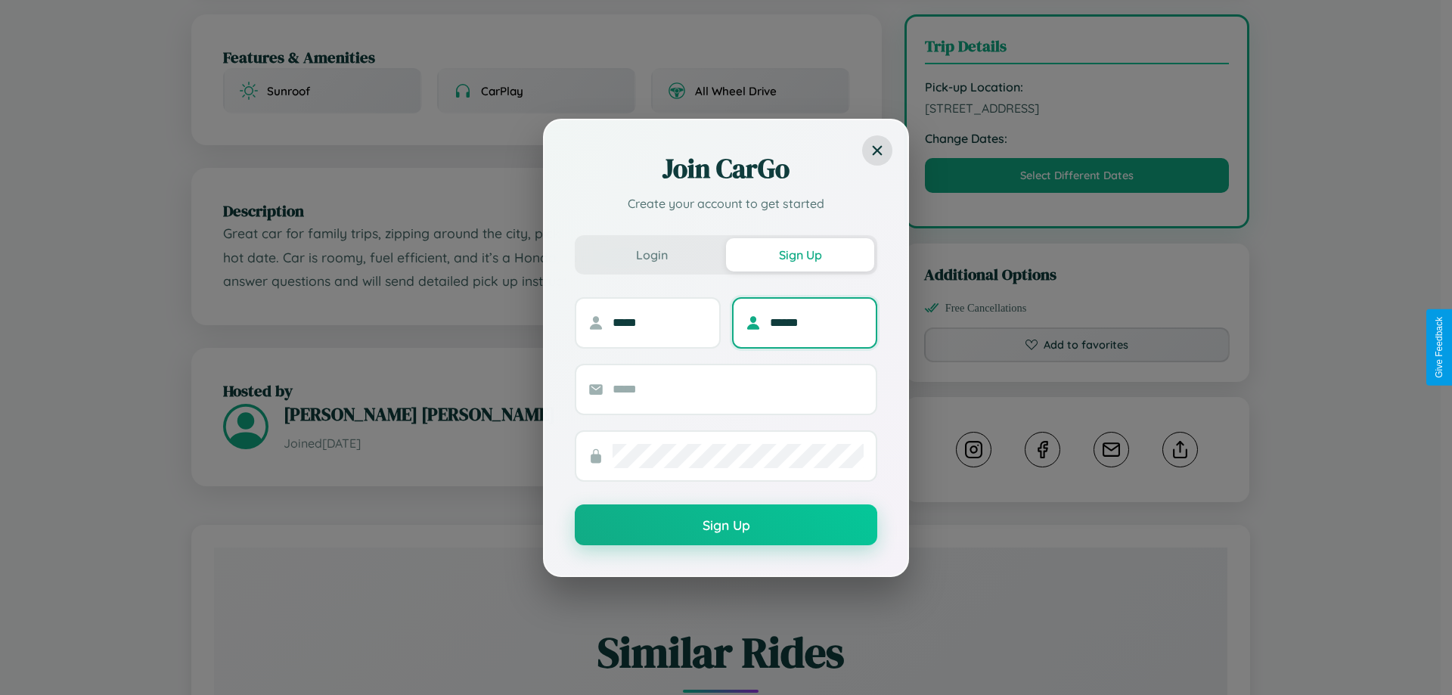
type input "******"
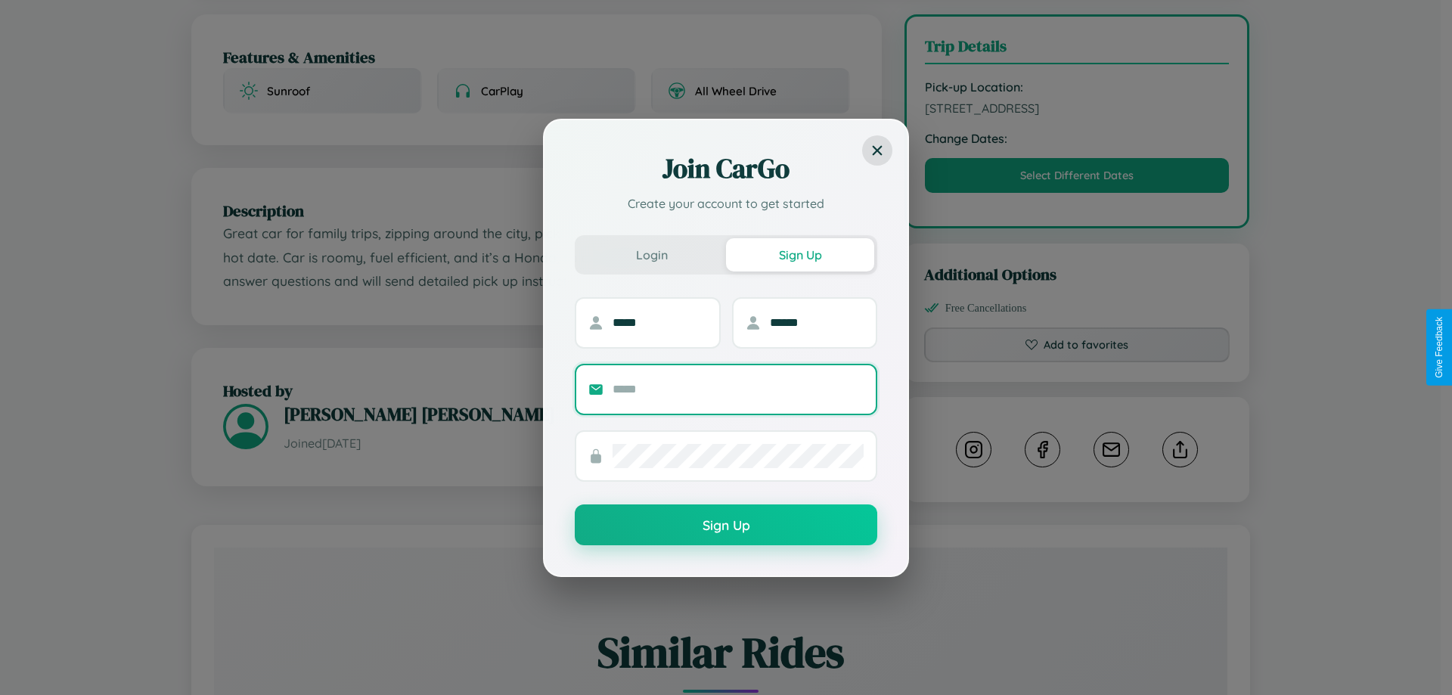
click at [738, 389] on input "text" at bounding box center [737, 389] width 251 height 24
type input "**********"
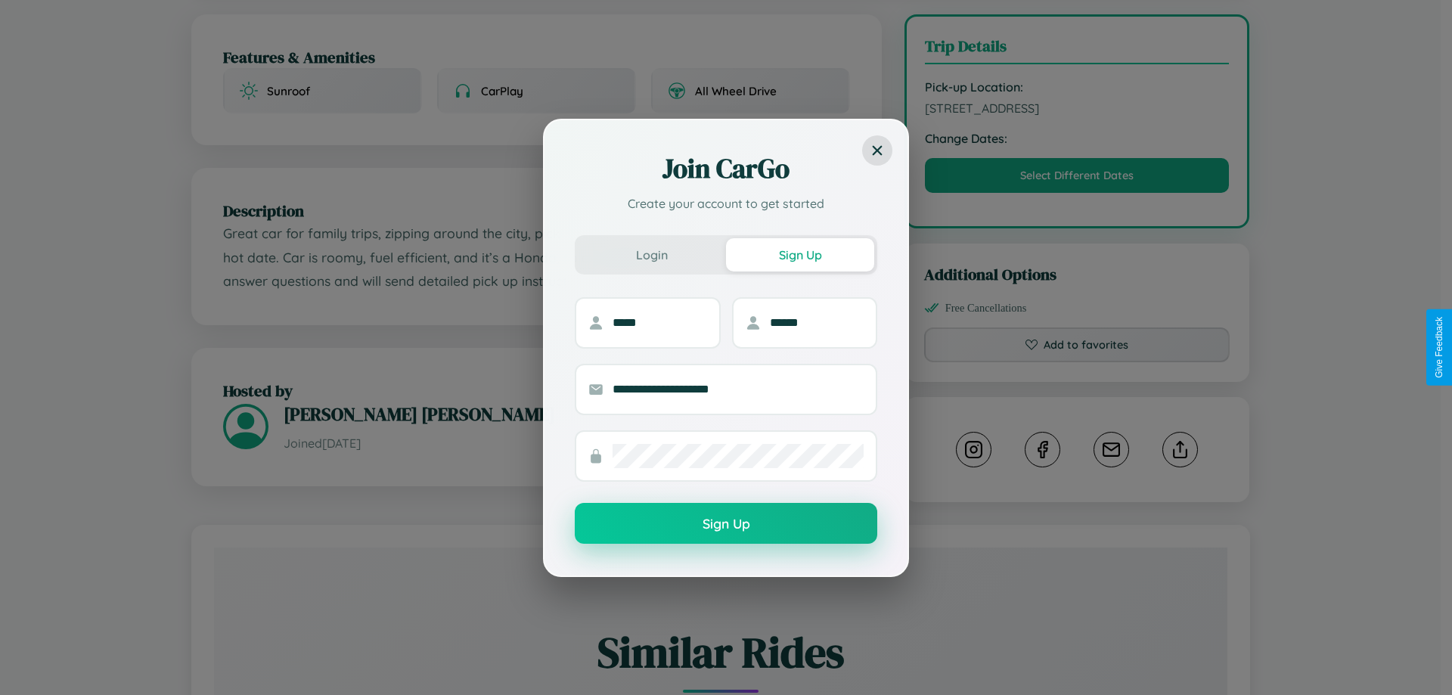
click at [726, 524] on button "Sign Up" at bounding box center [726, 523] width 302 height 41
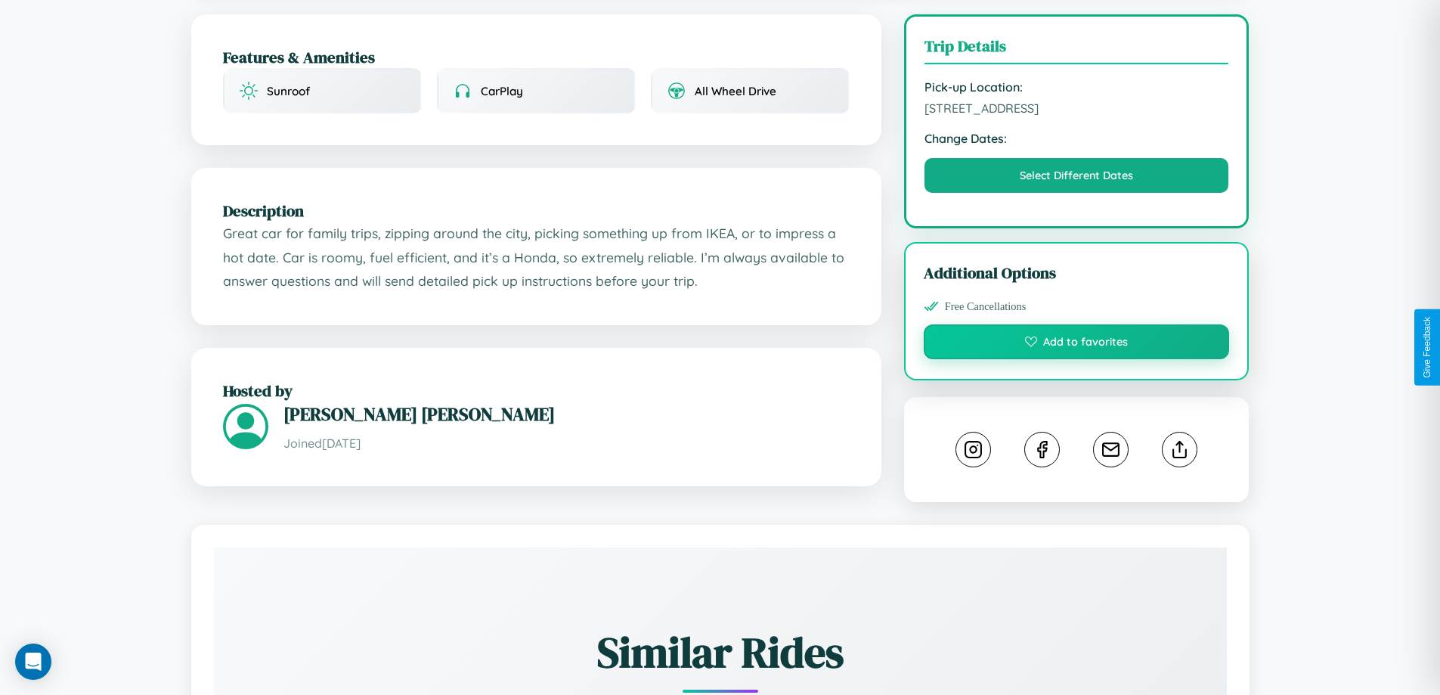
click at [1077, 344] on button "Add to favorites" at bounding box center [1077, 341] width 306 height 35
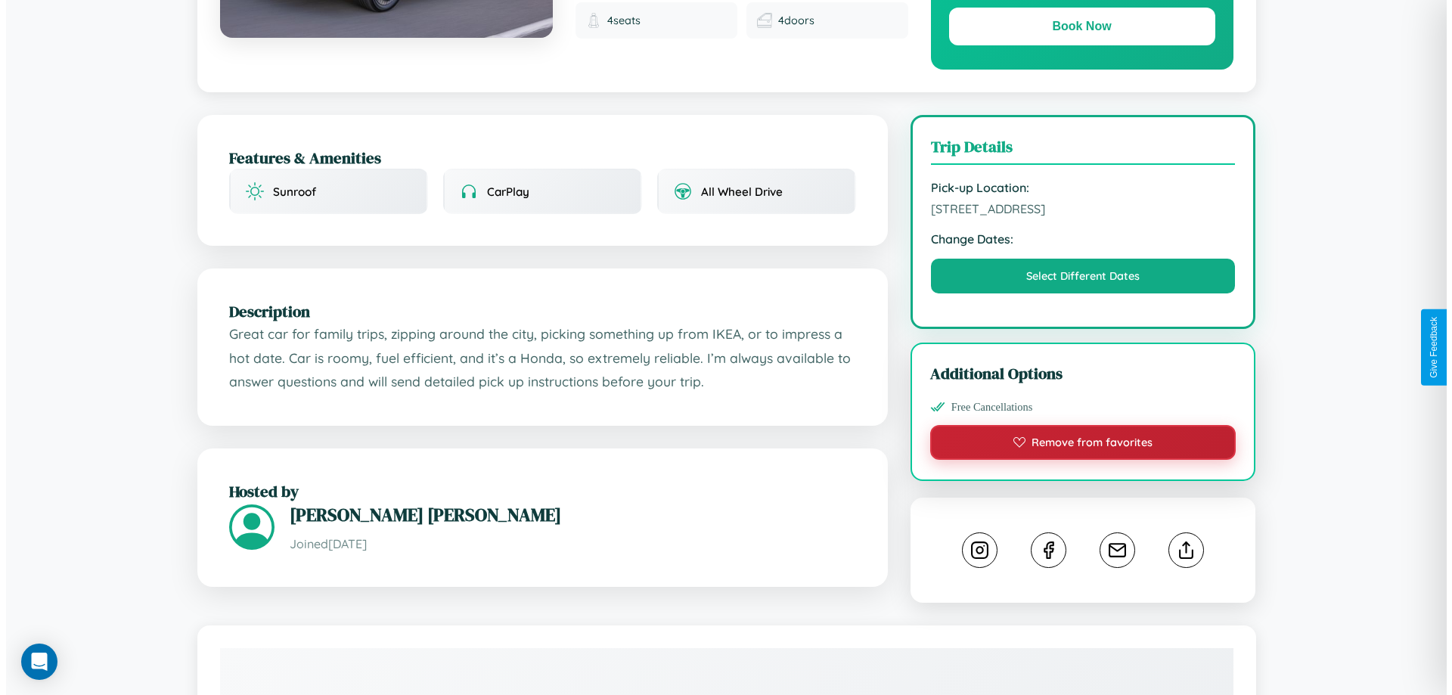
scroll to position [0, 0]
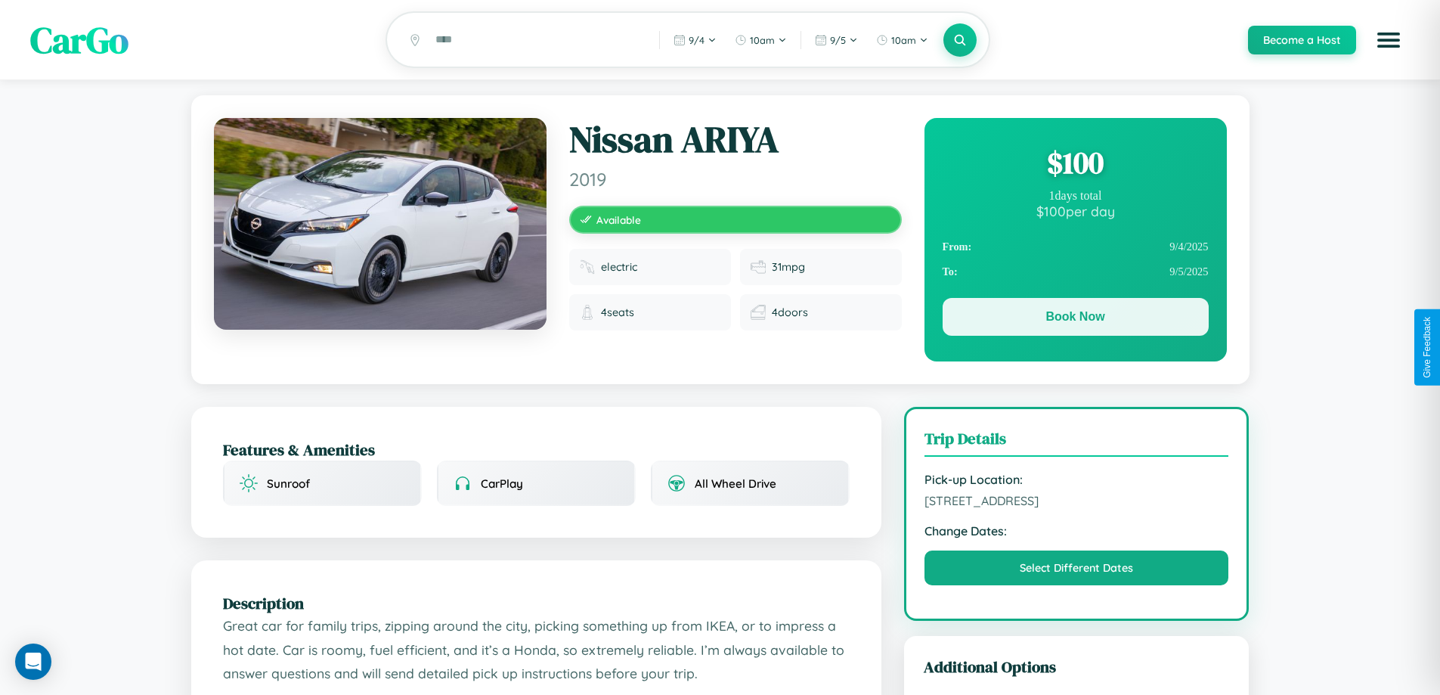
click at [1075, 319] on button "Book Now" at bounding box center [1076, 317] width 266 height 38
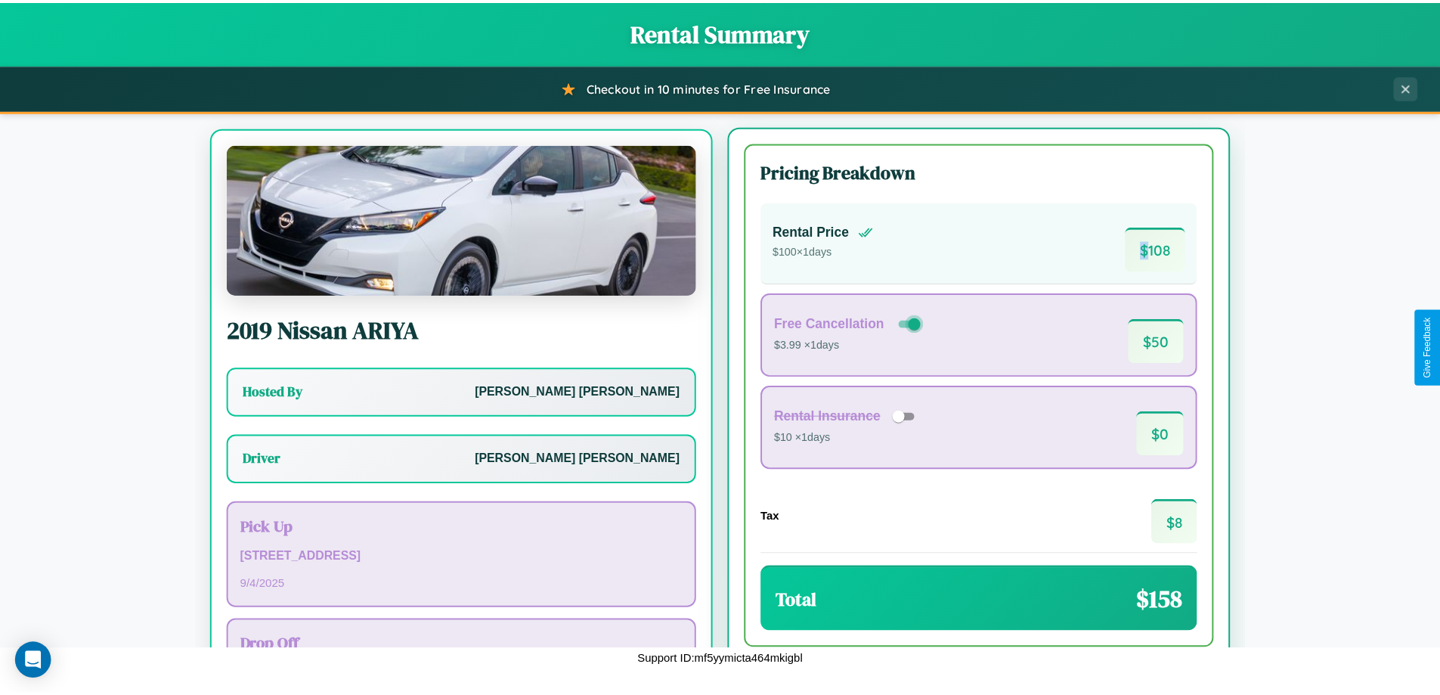
scroll to position [70, 0]
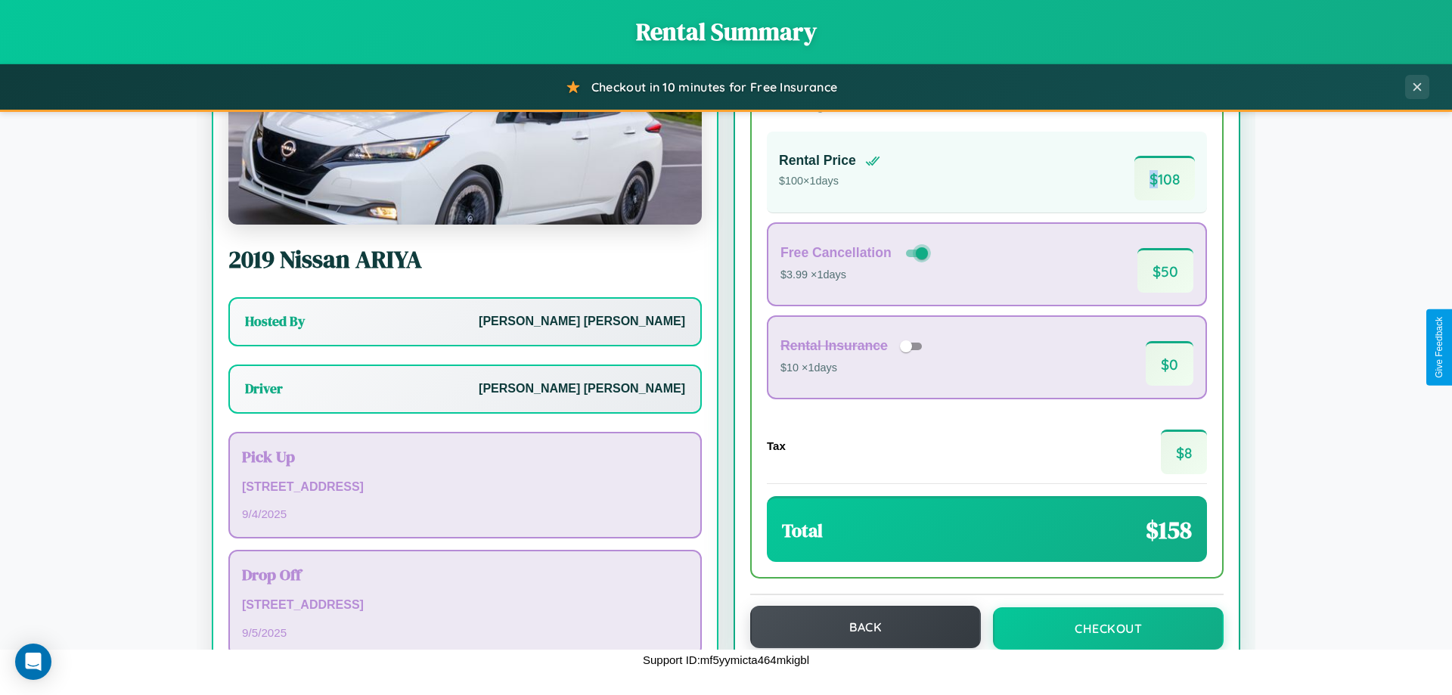
click at [858, 627] on button "Back" at bounding box center [865, 627] width 231 height 42
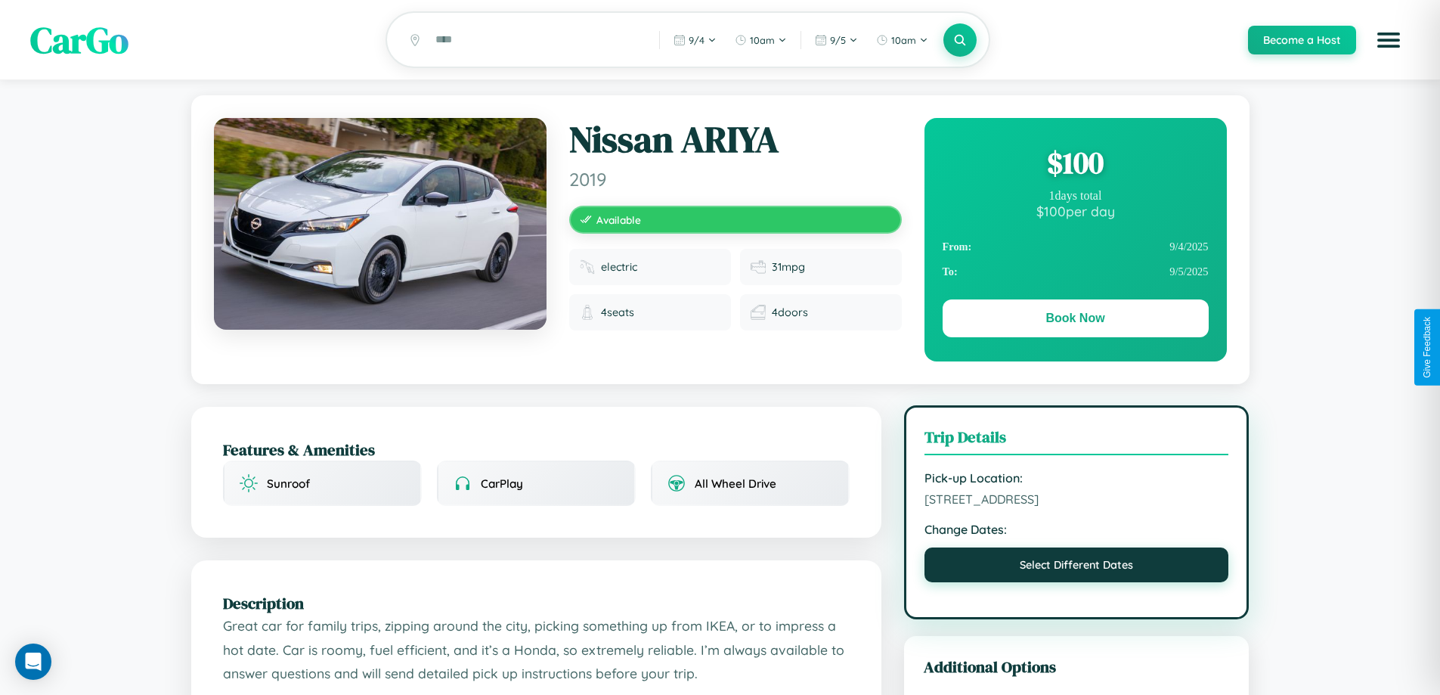
click at [1077, 567] on button "Select Different Dates" at bounding box center [1077, 564] width 305 height 35
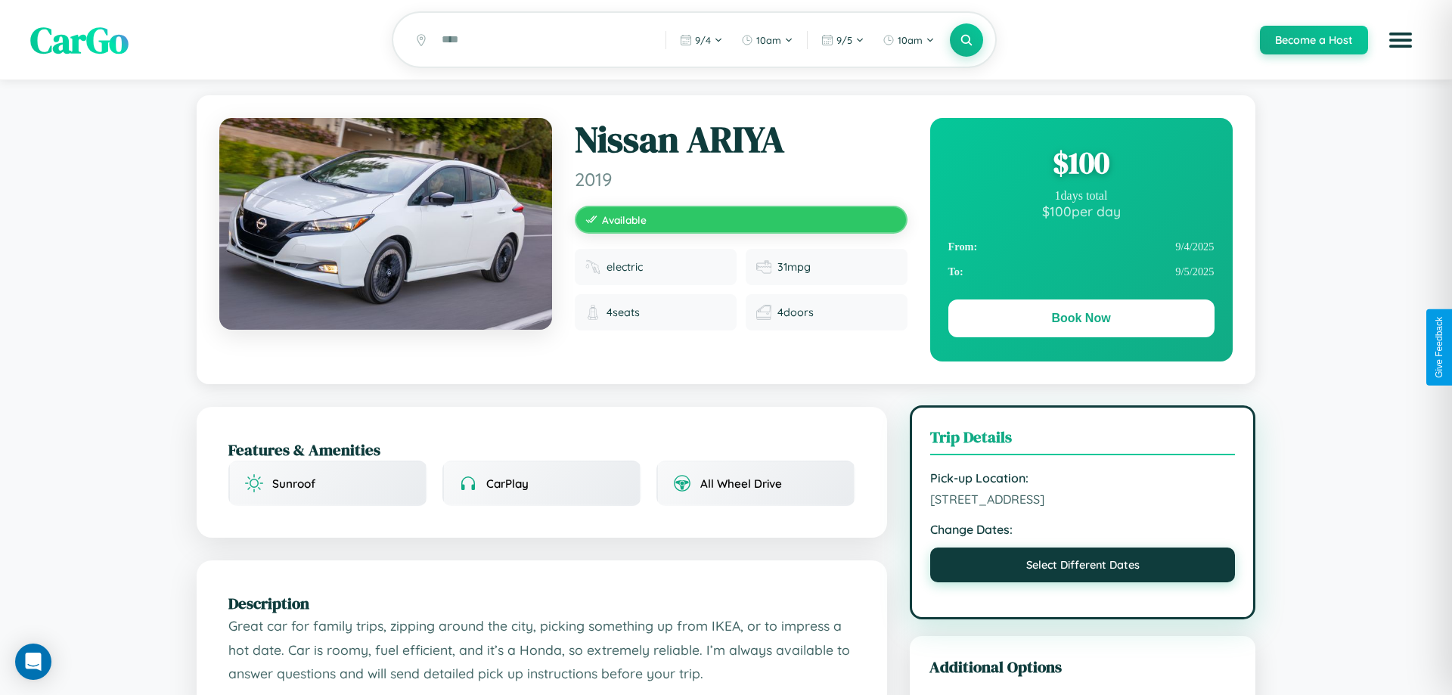
select select "*"
select select "****"
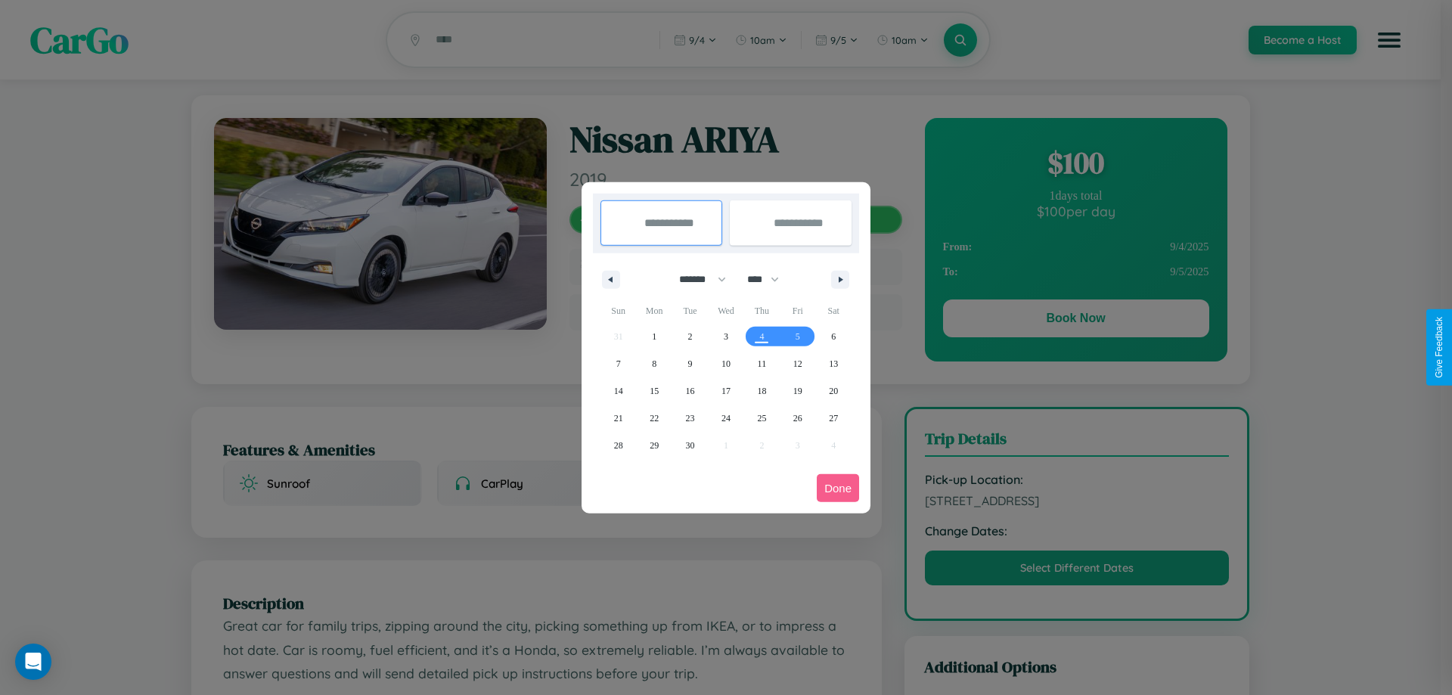
drag, startPoint x: 696, startPoint y: 279, endPoint x: 726, endPoint y: 303, distance: 38.7
click at [696, 279] on select "******* ******** ***** ***** *** **** **** ****** ********* ******* ******** **…" at bounding box center [700, 279] width 64 height 25
select select "*"
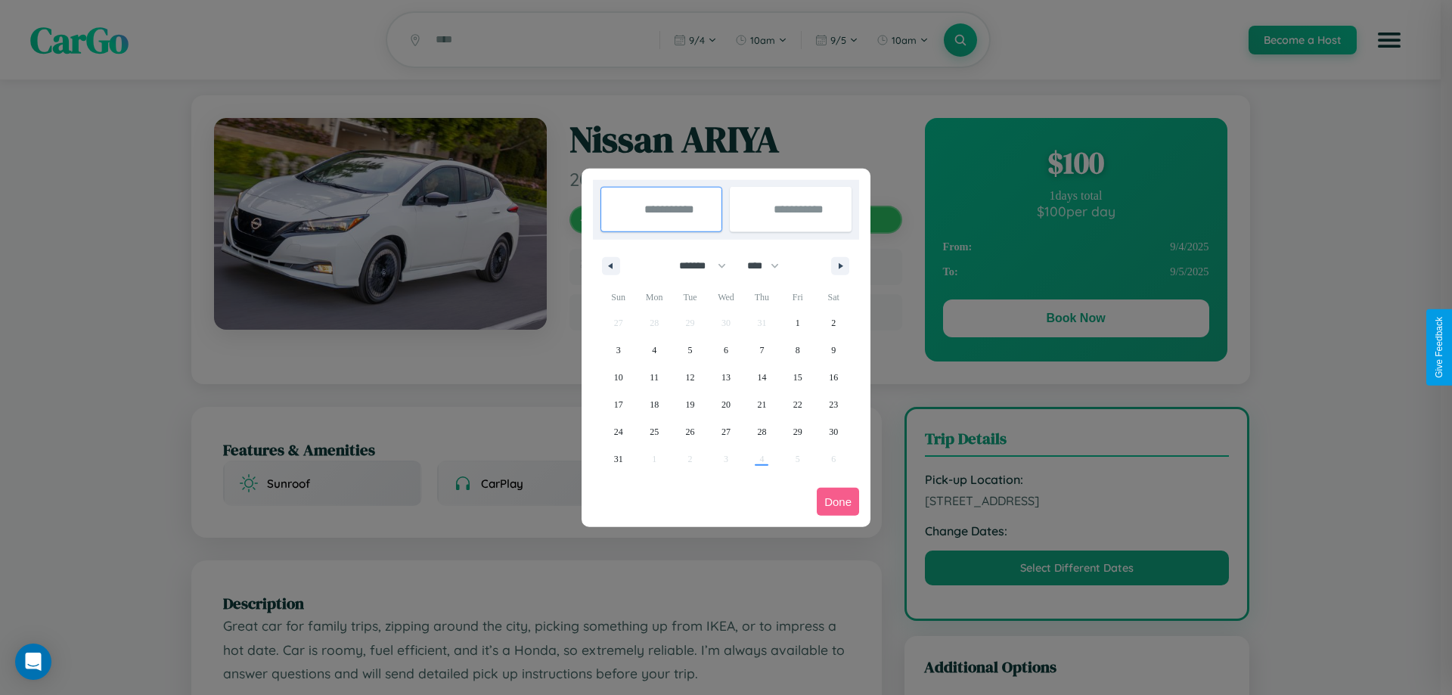
drag, startPoint x: 770, startPoint y: 265, endPoint x: 726, endPoint y: 303, distance: 57.9
click at [770, 265] on select "**** **** **** **** **** **** **** **** **** **** **** **** **** **** **** ****…" at bounding box center [761, 265] width 45 height 25
select select "****"
click at [725, 349] on span "5" at bounding box center [726, 349] width 5 height 27
type input "**********"
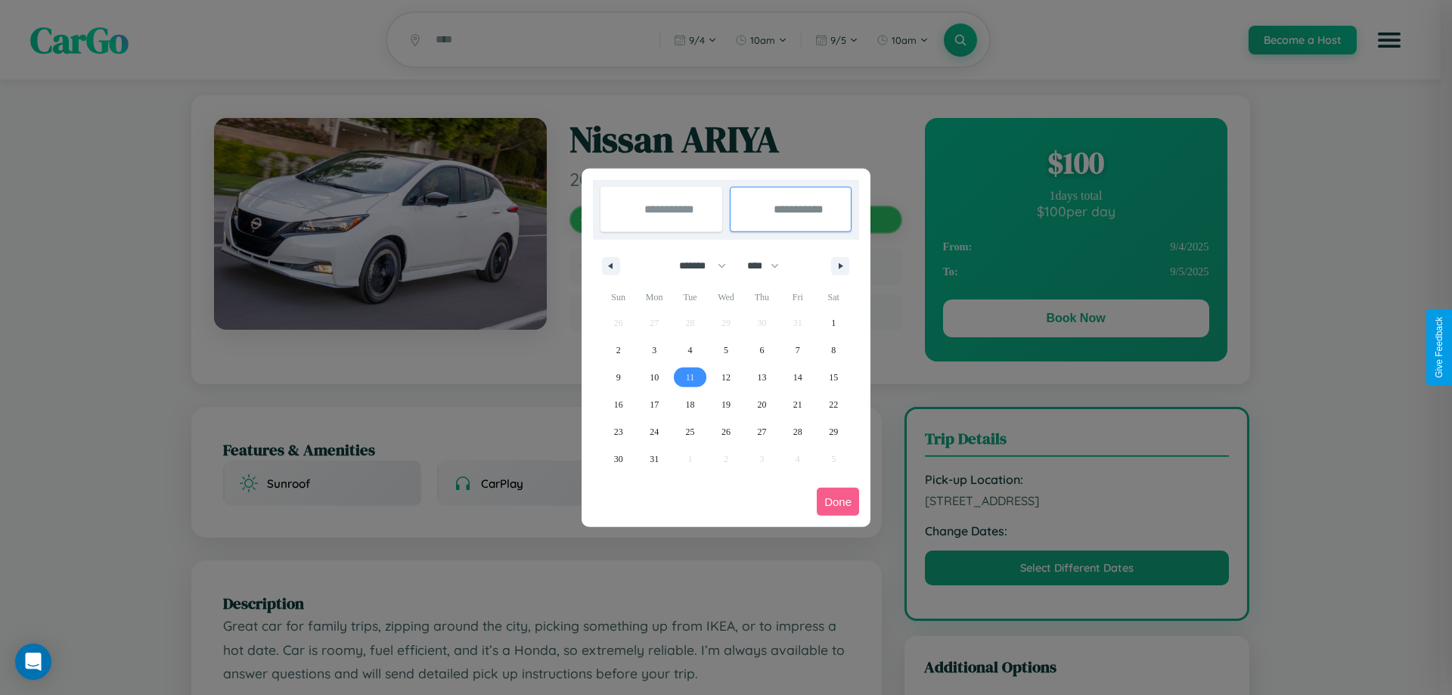
click at [690, 377] on span "11" at bounding box center [690, 377] width 9 height 27
type input "**********"
click at [838, 501] on button "Done" at bounding box center [838, 502] width 42 height 28
